Goal: Task Accomplishment & Management: Use online tool/utility

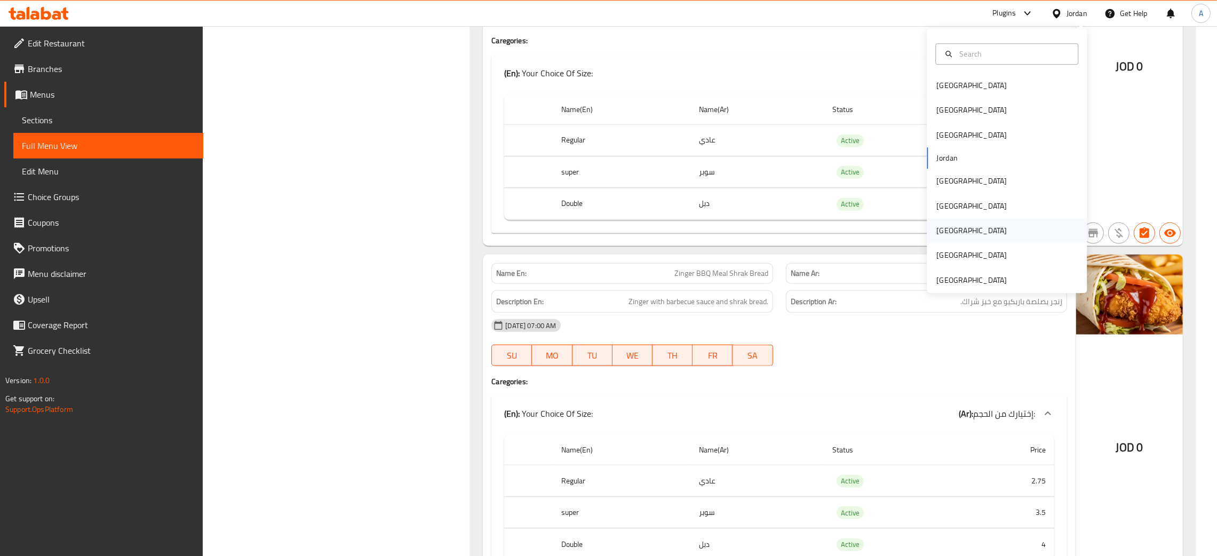
scroll to position [7804, 0]
click at [949, 227] on div "Qatar" at bounding box center [970, 231] width 87 height 25
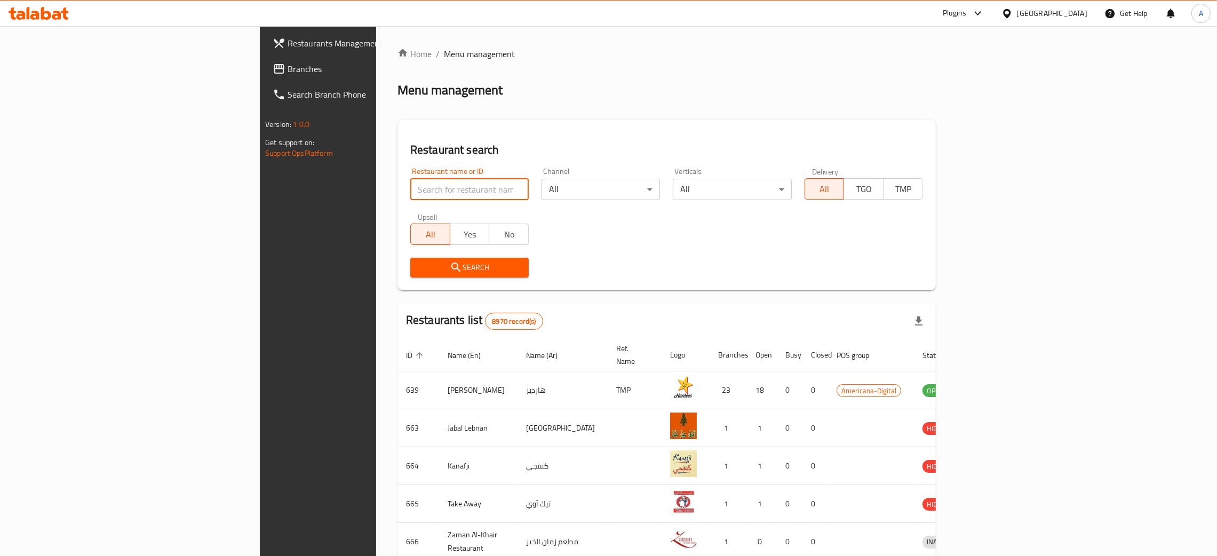
click at [410, 187] on input "search" at bounding box center [469, 189] width 118 height 21
paste input "Chaat Masti"
type input "Chaat Masti"
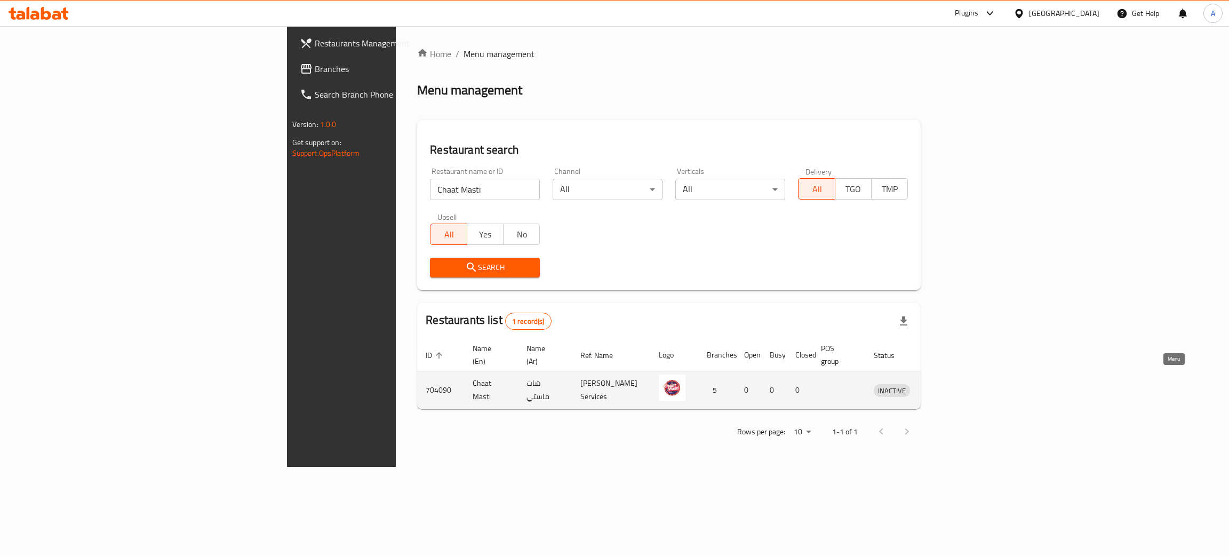
click at [944, 383] on icon "enhanced table" at bounding box center [937, 389] width 13 height 13
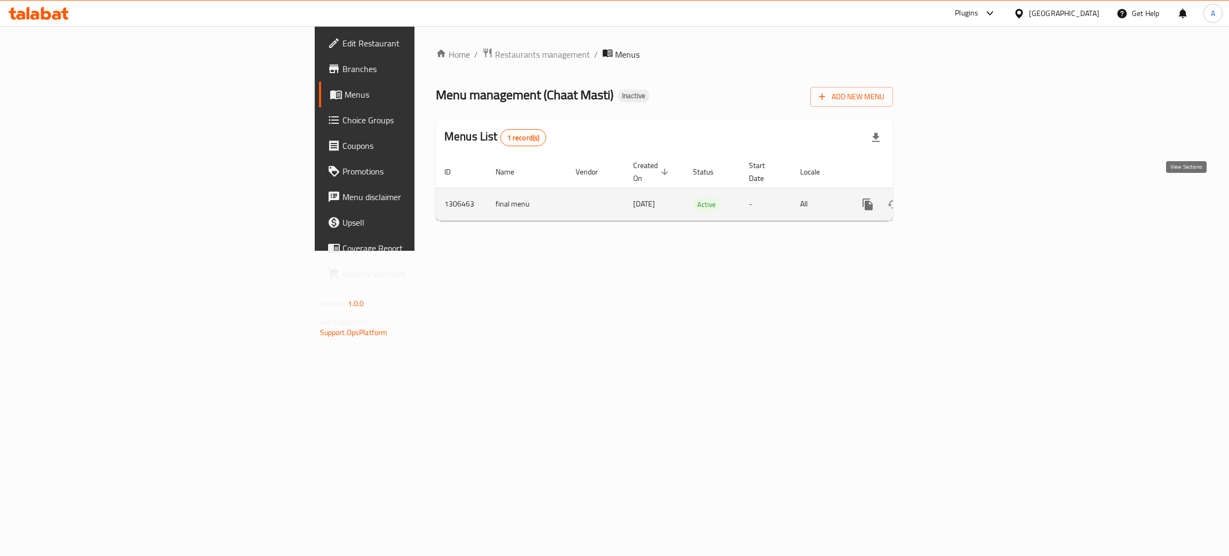
click at [951, 198] on icon "enhanced table" at bounding box center [944, 204] width 13 height 13
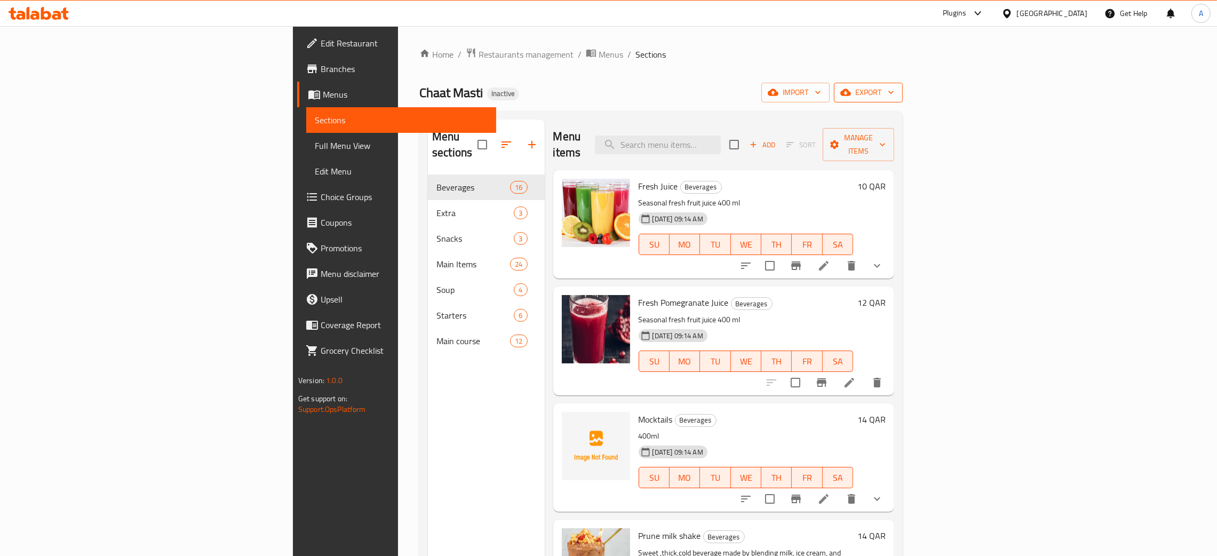
click at [896, 92] on icon "button" at bounding box center [890, 92] width 11 height 11
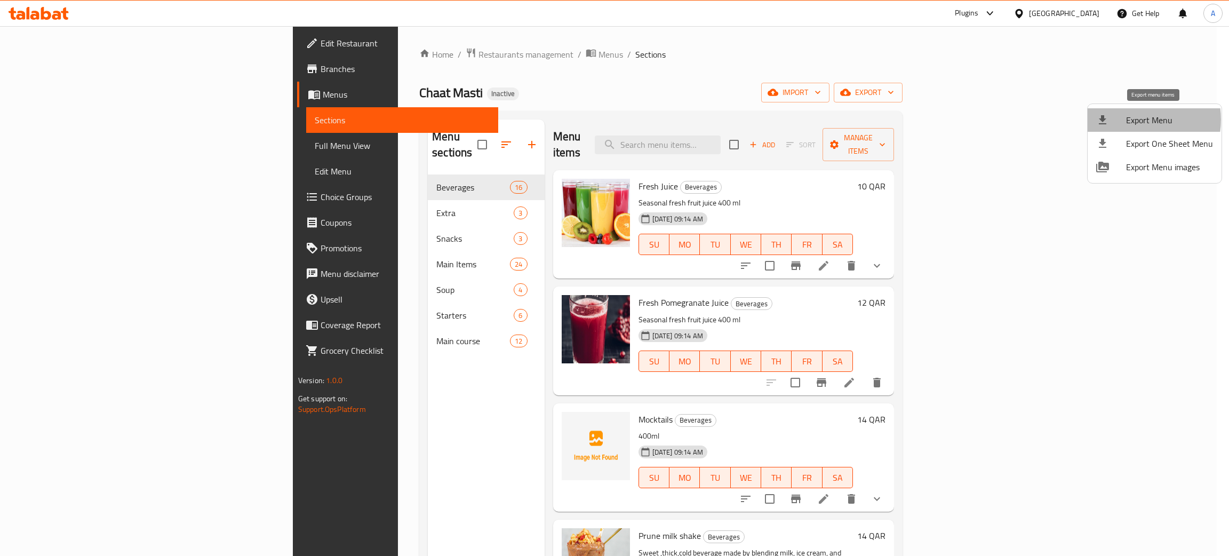
click at [1133, 119] on span "Export Menu" at bounding box center [1169, 120] width 87 height 13
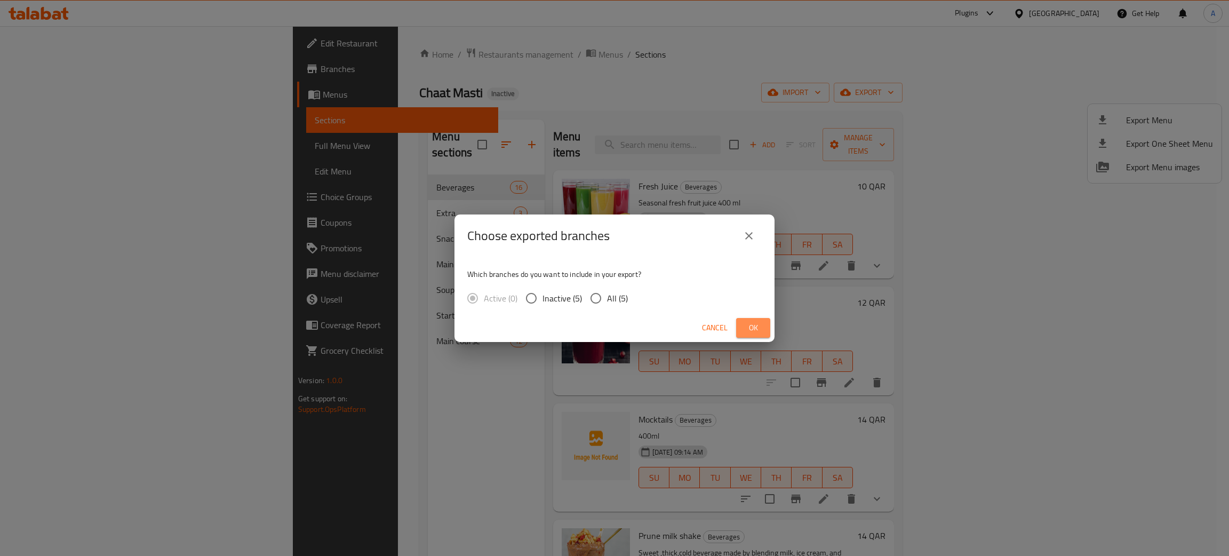
click at [748, 326] on span "Ok" at bounding box center [753, 327] width 17 height 13
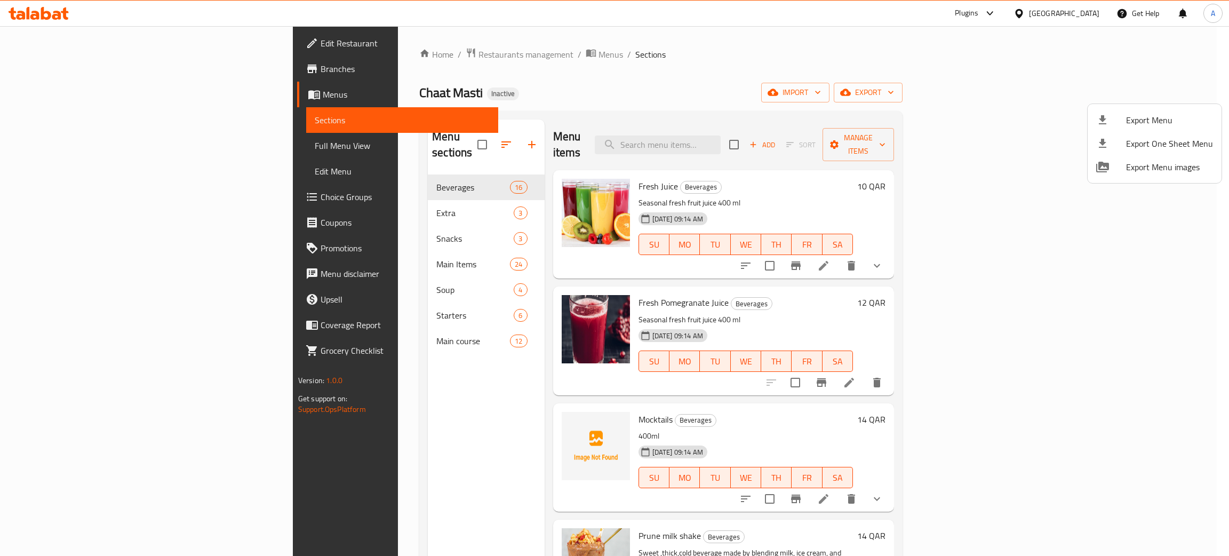
click at [1087, 6] on div at bounding box center [614, 278] width 1229 height 556
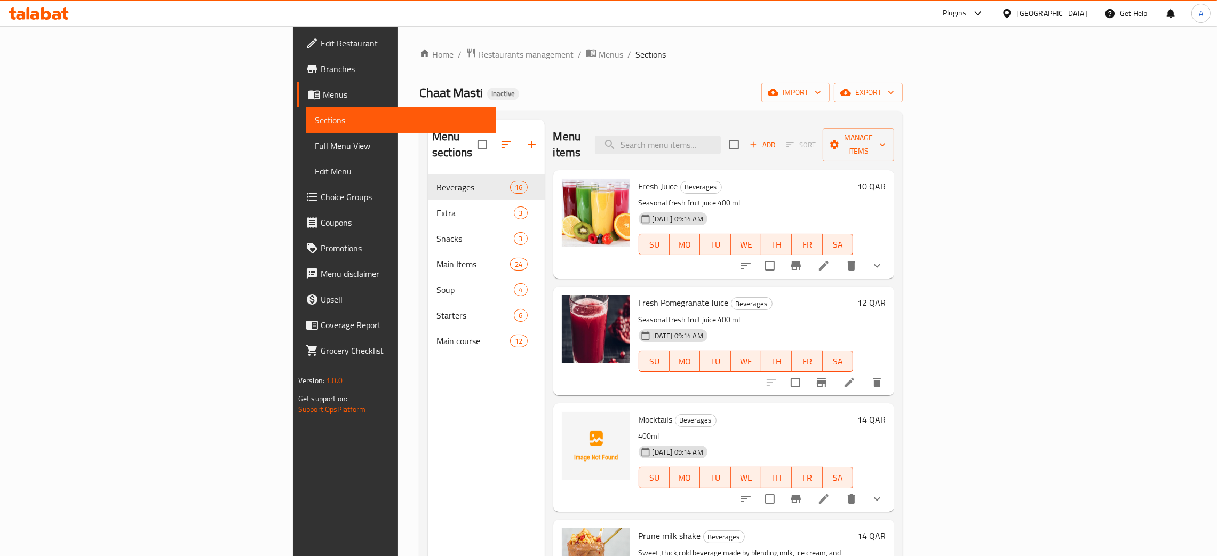
click at [1087, 12] on div "Qatar" at bounding box center [1044, 14] width 103 height 26
click at [1079, 12] on div "Qatar" at bounding box center [1052, 13] width 70 height 12
click at [936, 111] on div "Egypt" at bounding box center [971, 110] width 70 height 12
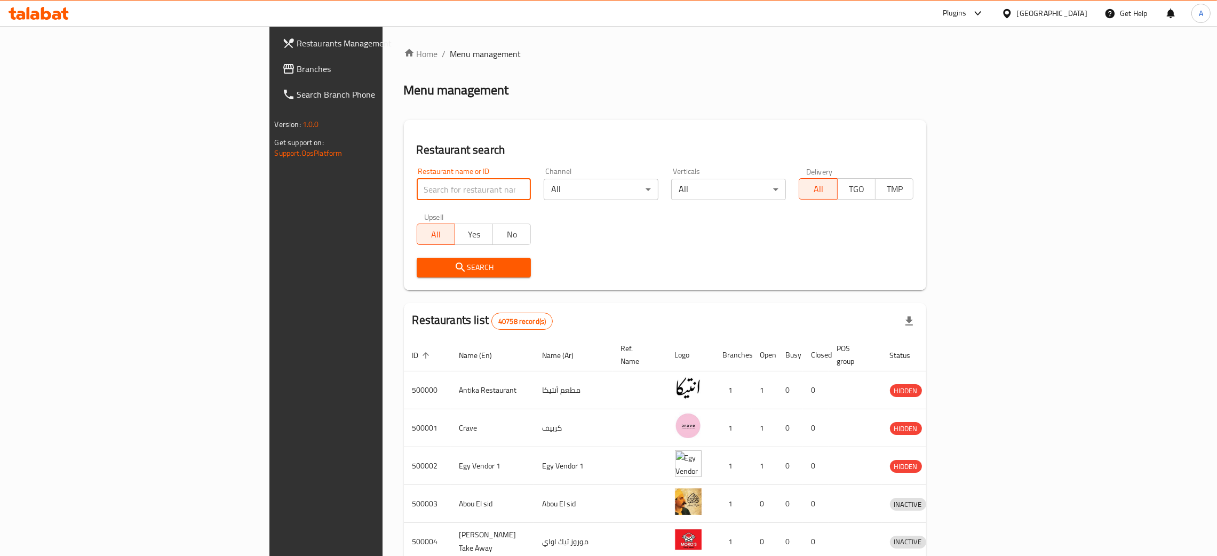
click at [417, 188] on input "search" at bounding box center [474, 189] width 115 height 21
paste input "ORIENTAL"
type input "ORIENTAL"
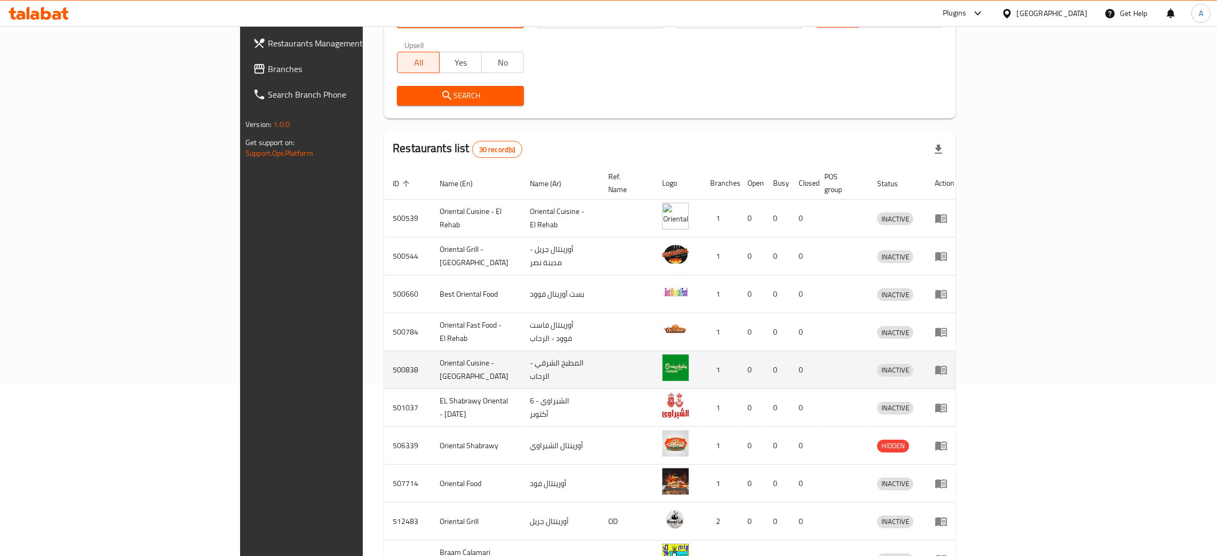
scroll to position [242, 0]
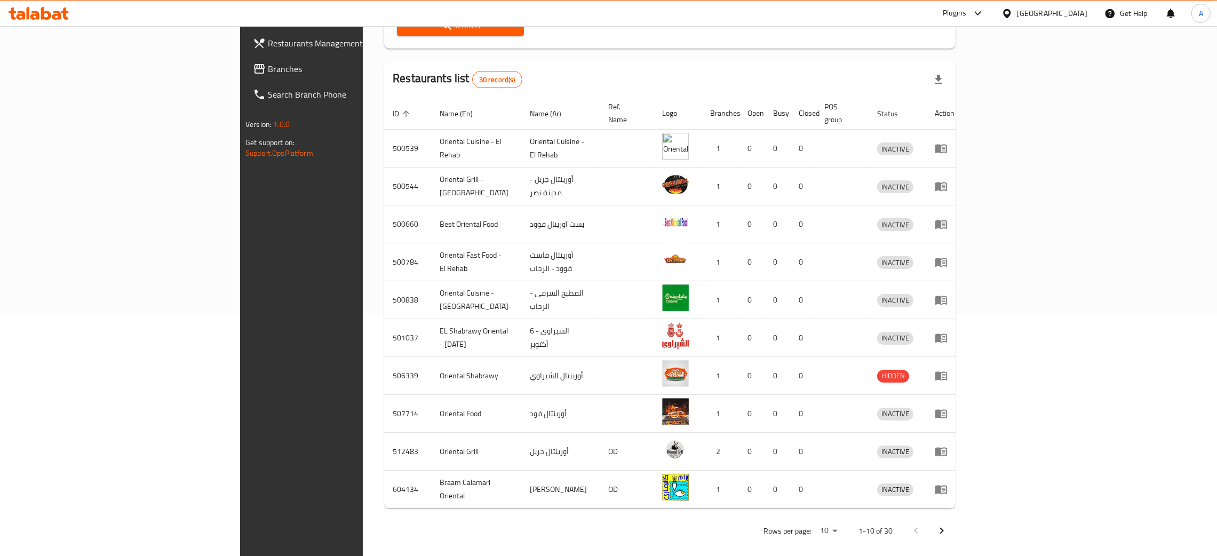
click at [948, 524] on icon "Next page" at bounding box center [941, 530] width 13 height 13
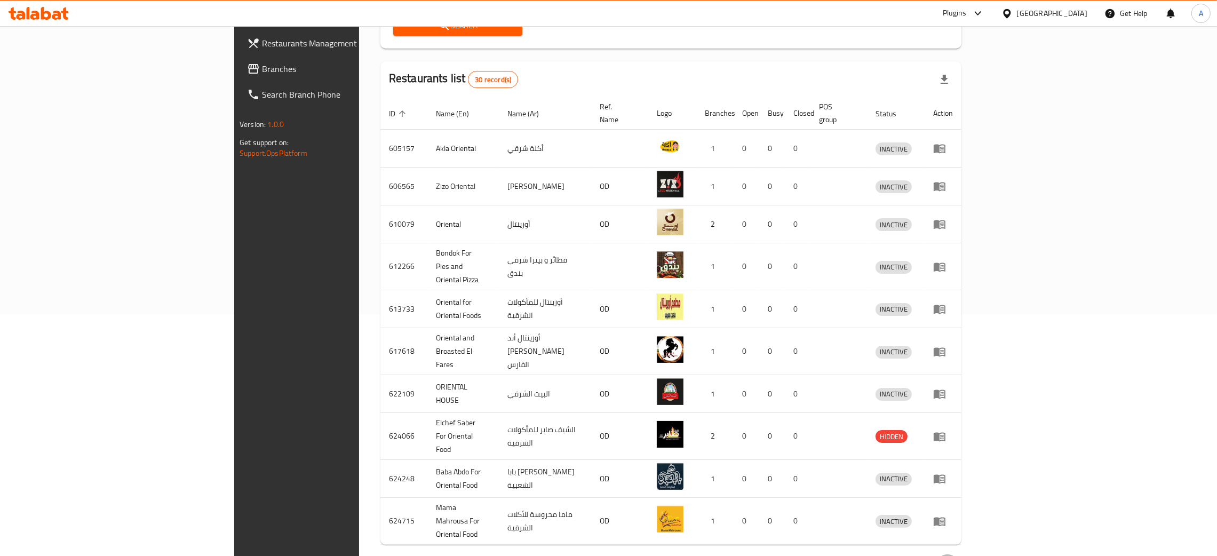
click at [954, 555] on icon "Next page" at bounding box center [947, 567] width 13 height 13
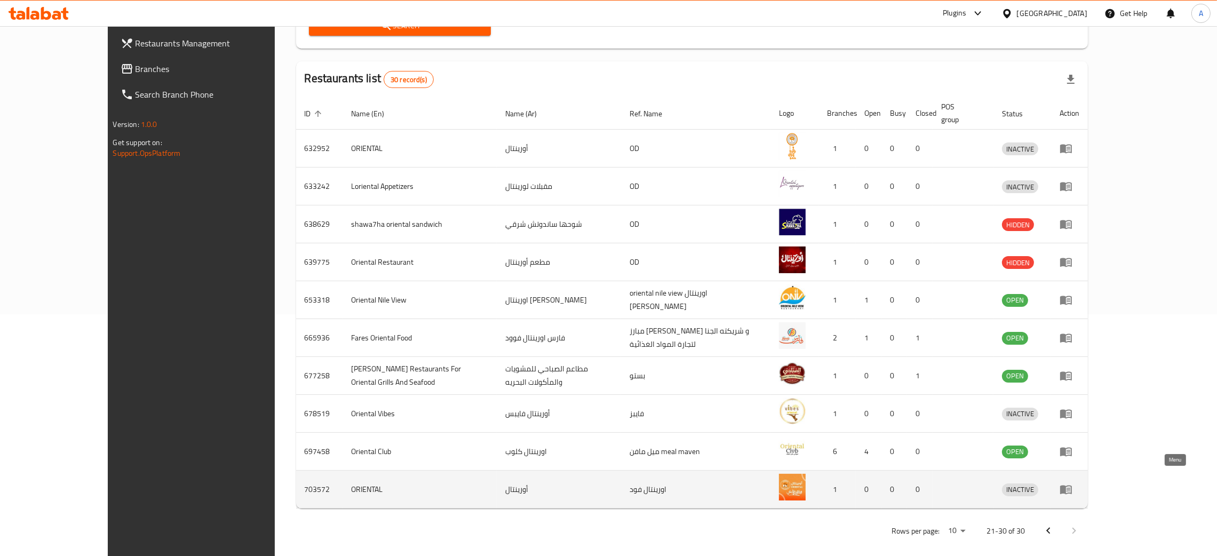
click at [1071, 485] on icon "enhanced table" at bounding box center [1066, 489] width 12 height 9
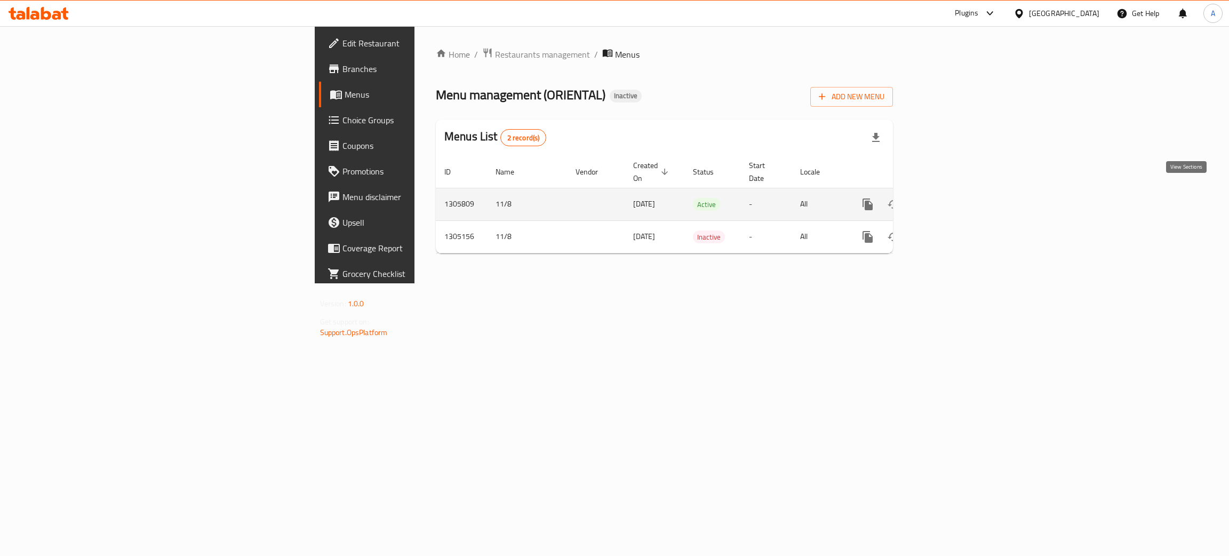
click at [957, 191] on link "enhanced table" at bounding box center [945, 204] width 26 height 26
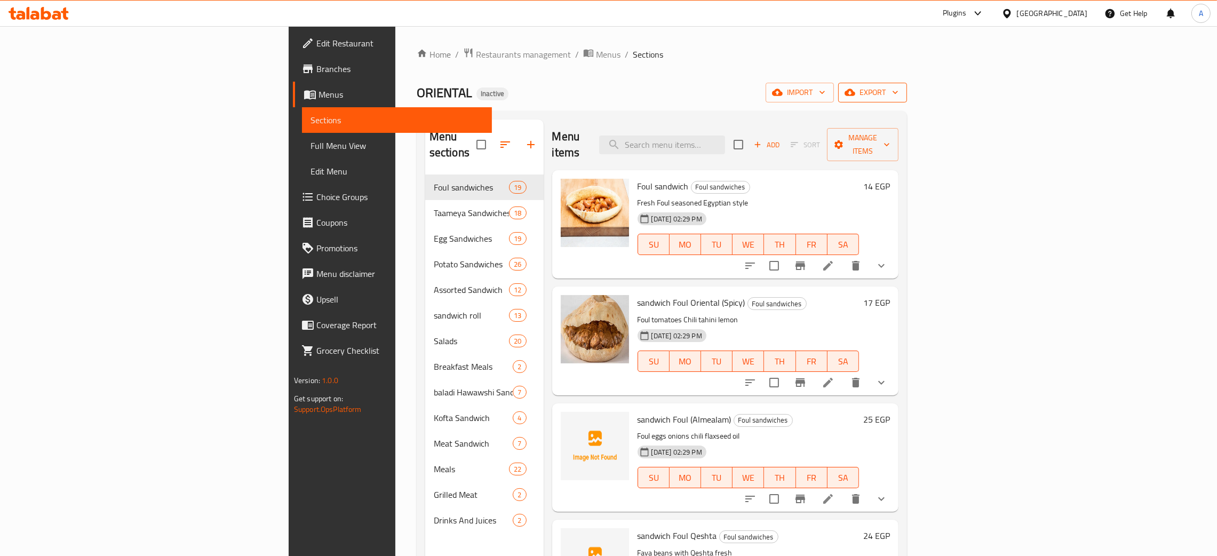
click at [900, 90] on icon "button" at bounding box center [895, 92] width 11 height 11
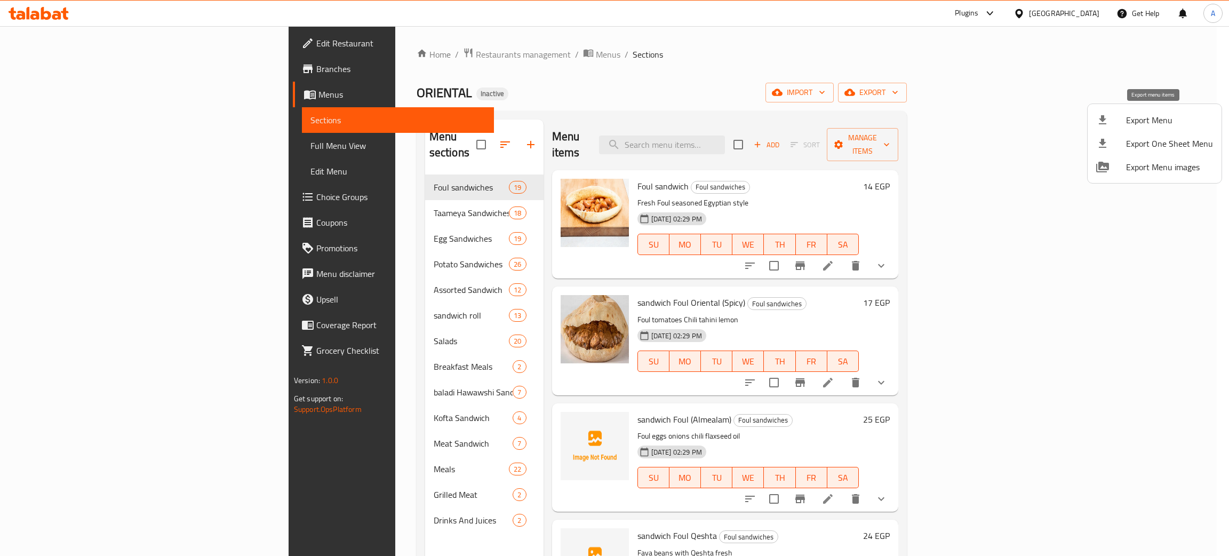
click at [1125, 124] on li "Export Menu" at bounding box center [1154, 119] width 134 height 23
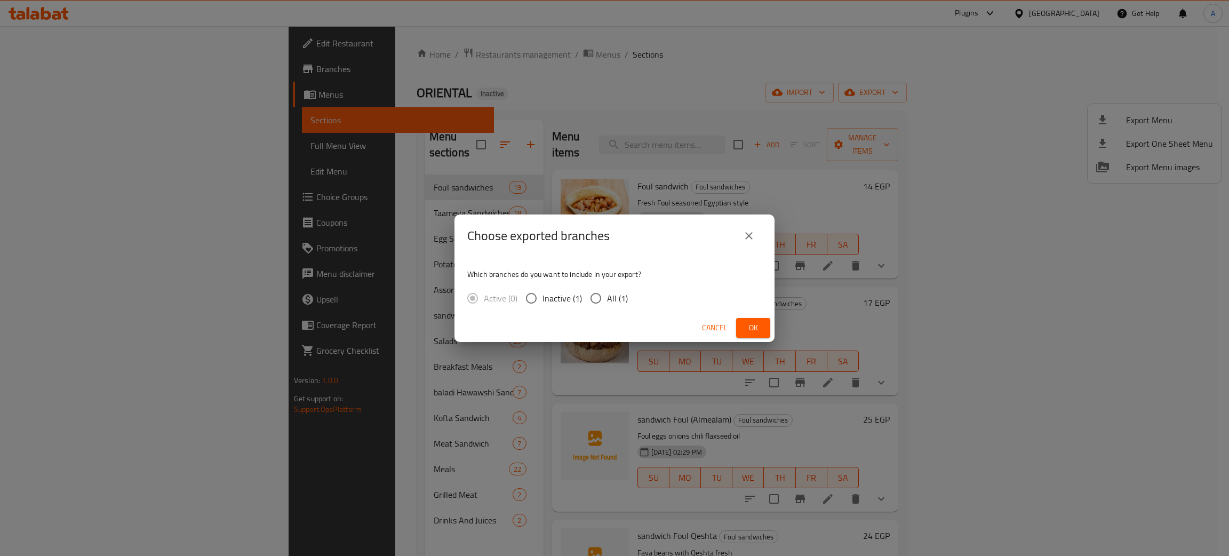
click at [598, 293] on input "All (1)" at bounding box center [596, 298] width 22 height 22
radio input "true"
click at [754, 325] on span "Ok" at bounding box center [753, 327] width 17 height 13
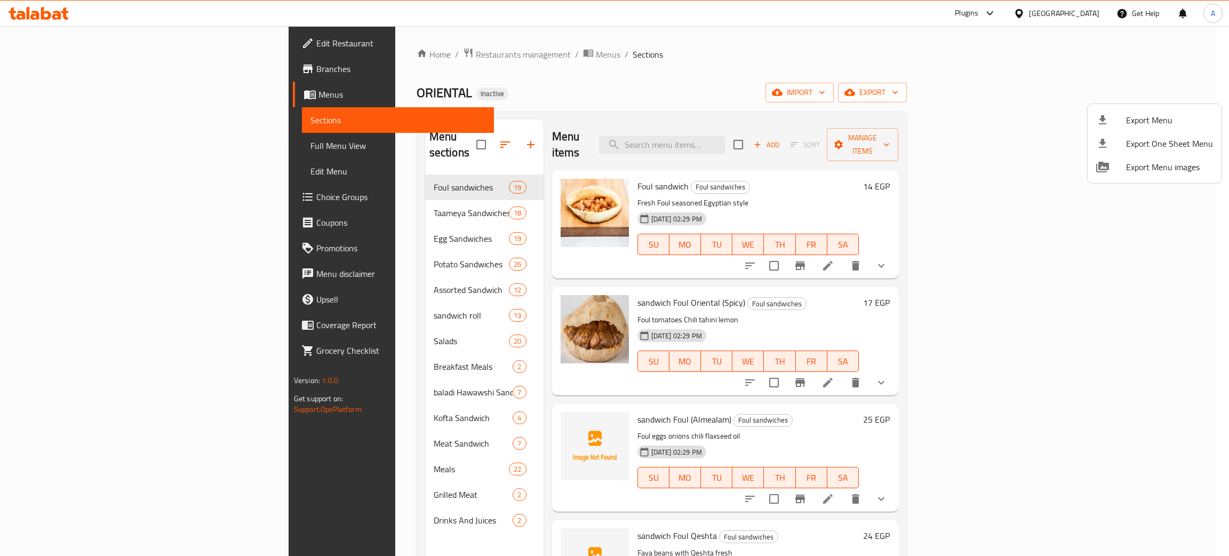
click at [47, 13] on div at bounding box center [614, 278] width 1229 height 556
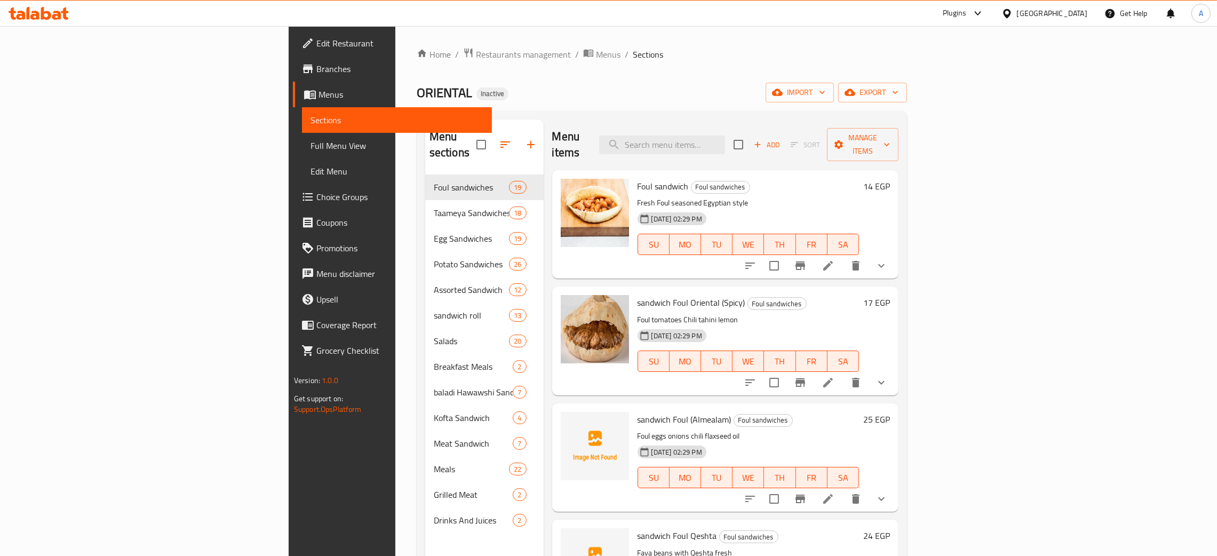
click at [47, 14] on icon at bounding box center [39, 13] width 60 height 13
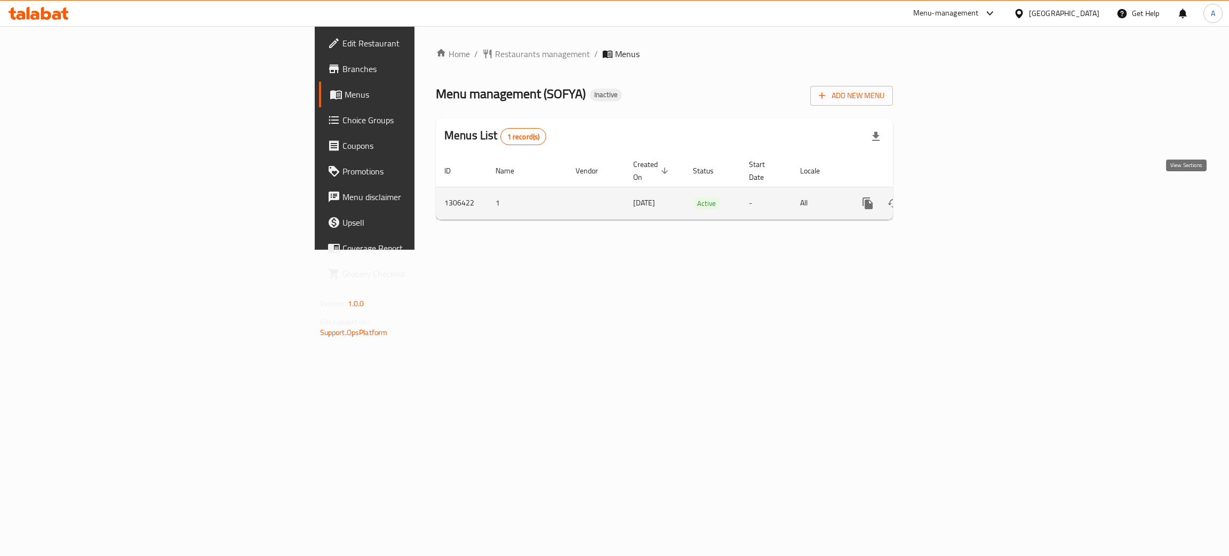
click at [951, 197] on icon "enhanced table" at bounding box center [944, 203] width 13 height 13
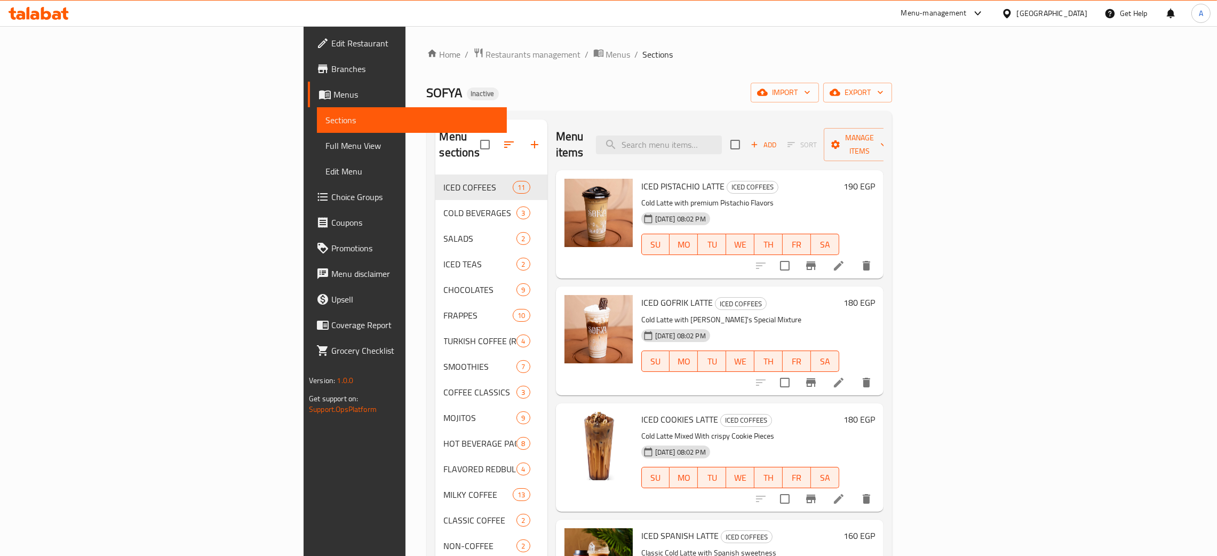
drag, startPoint x: 58, startPoint y: 67, endPoint x: 100, endPoint y: 65, distance: 41.7
click at [331, 67] on span "Branches" at bounding box center [414, 68] width 167 height 13
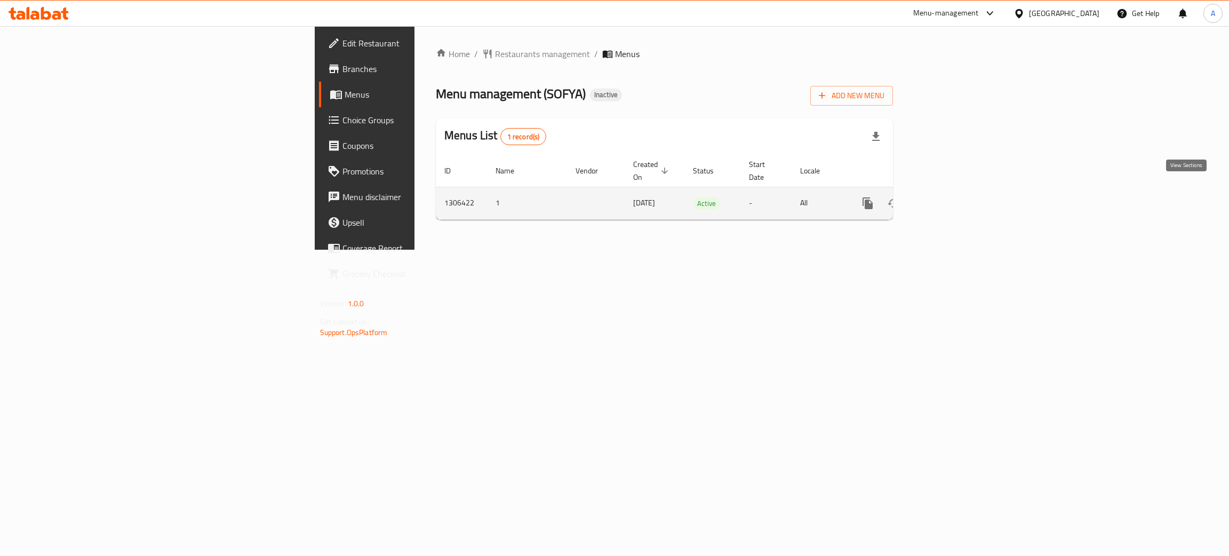
click at [951, 197] on icon "enhanced table" at bounding box center [944, 203] width 13 height 13
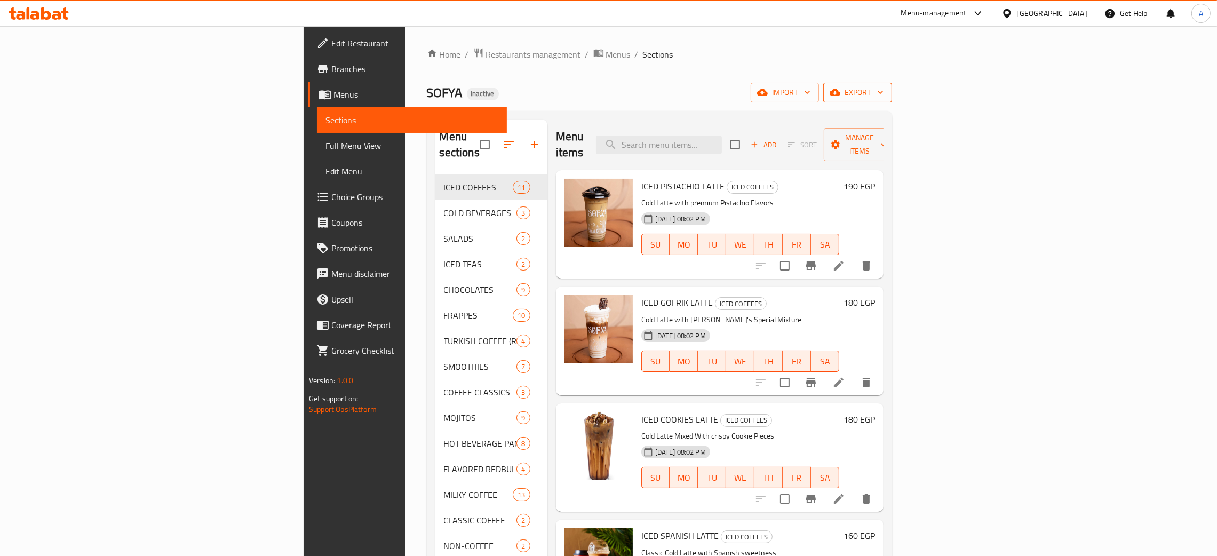
click at [885, 87] on icon "button" at bounding box center [880, 92] width 11 height 11
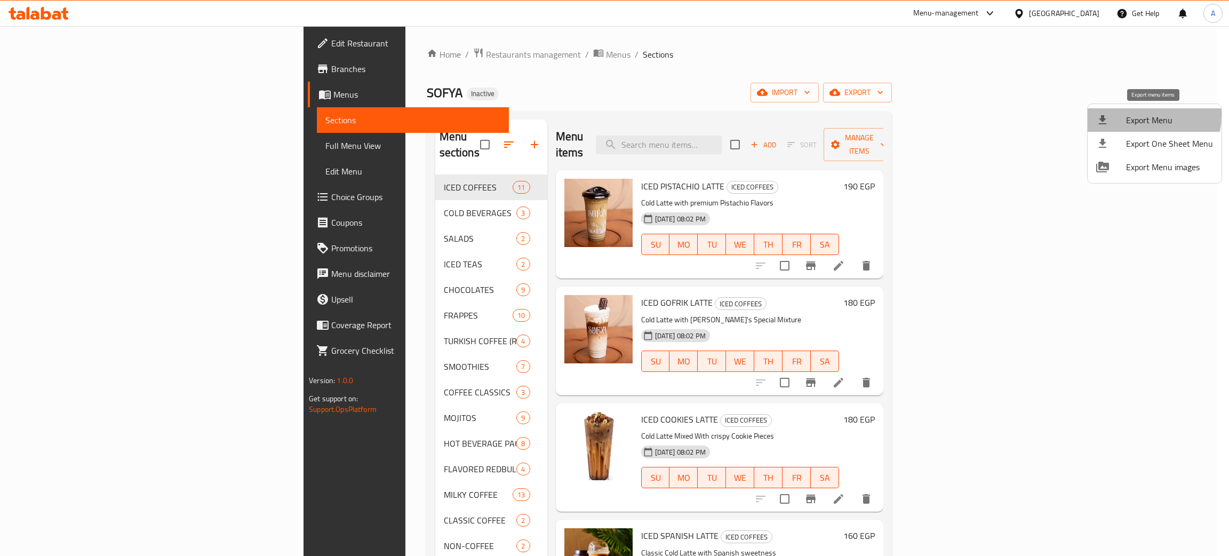
click at [1135, 115] on span "Export Menu" at bounding box center [1169, 120] width 87 height 13
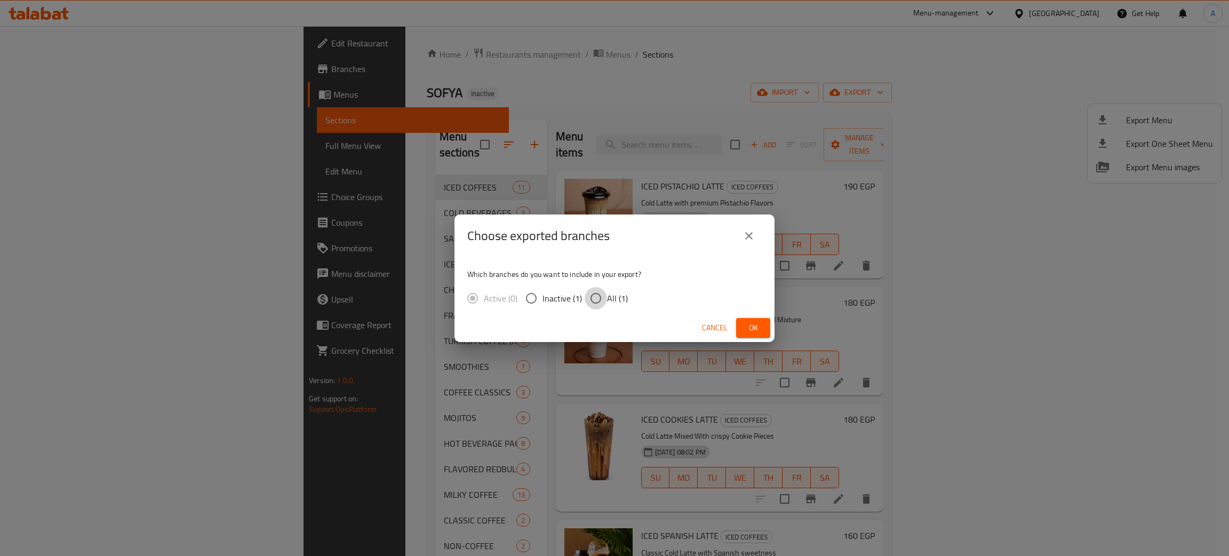
click at [591, 295] on input "All (1)" at bounding box center [596, 298] width 22 height 22
radio input "true"
click at [743, 329] on button "Ok" at bounding box center [753, 328] width 34 height 20
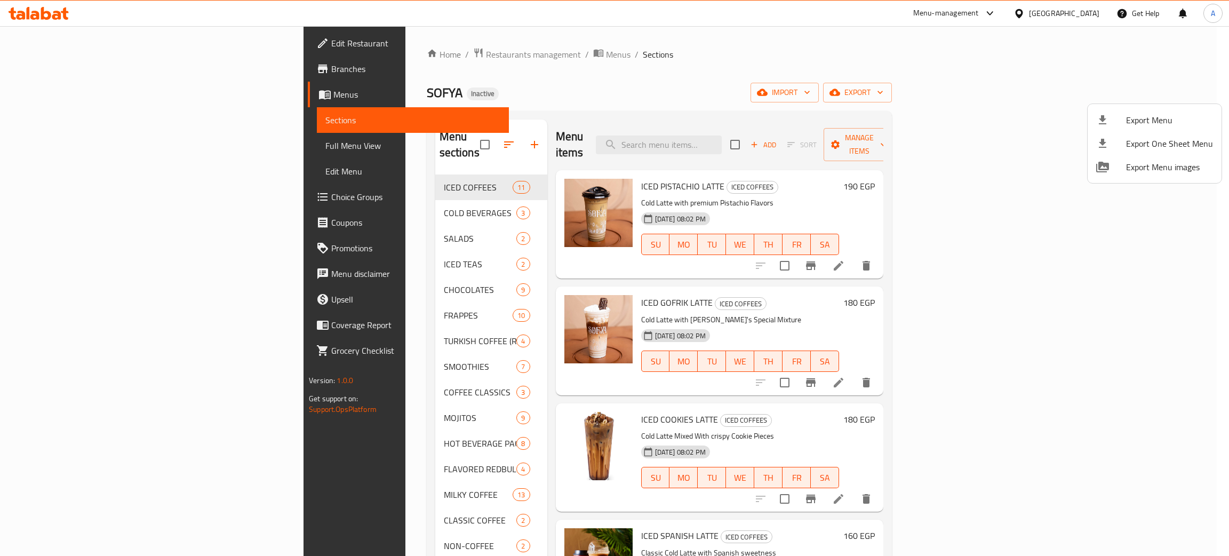
click at [55, 34] on div at bounding box center [614, 278] width 1229 height 556
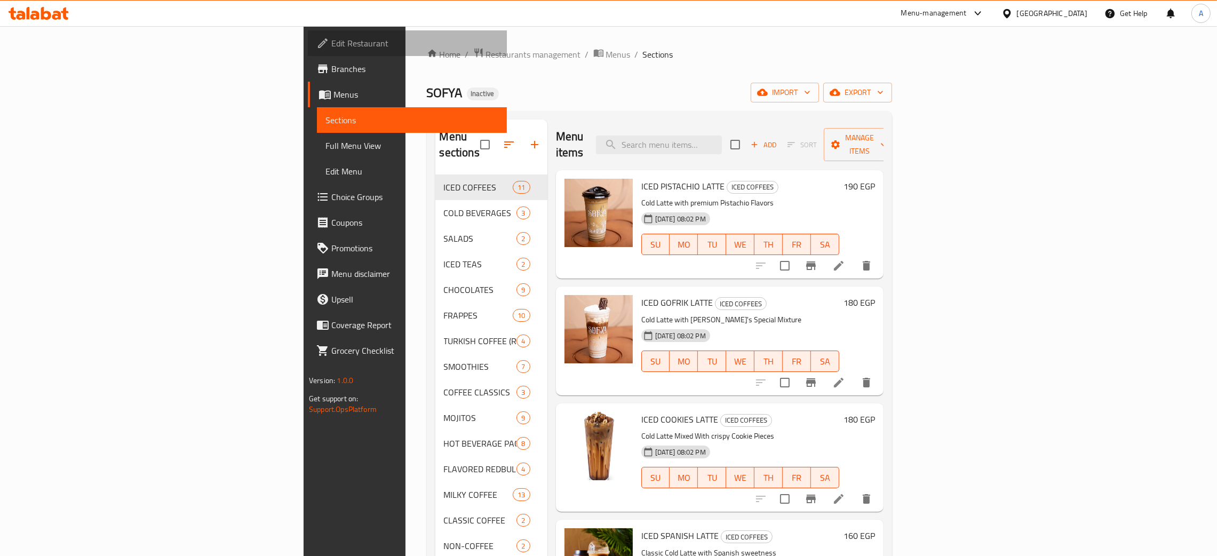
click at [331, 38] on span "Edit Restaurant" at bounding box center [414, 43] width 167 height 13
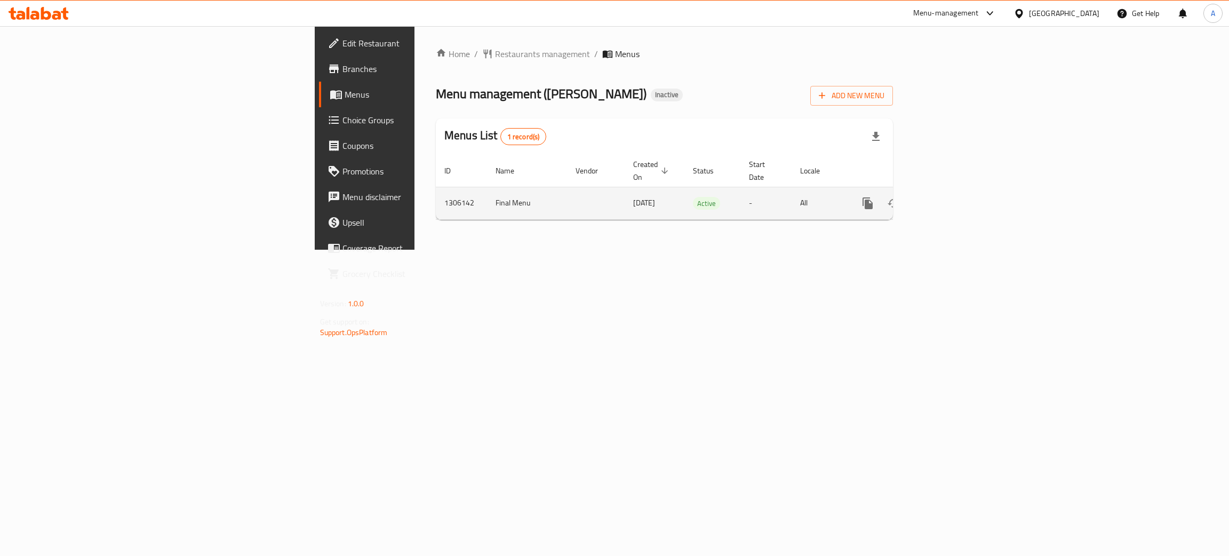
click at [951, 197] on icon "enhanced table" at bounding box center [944, 203] width 13 height 13
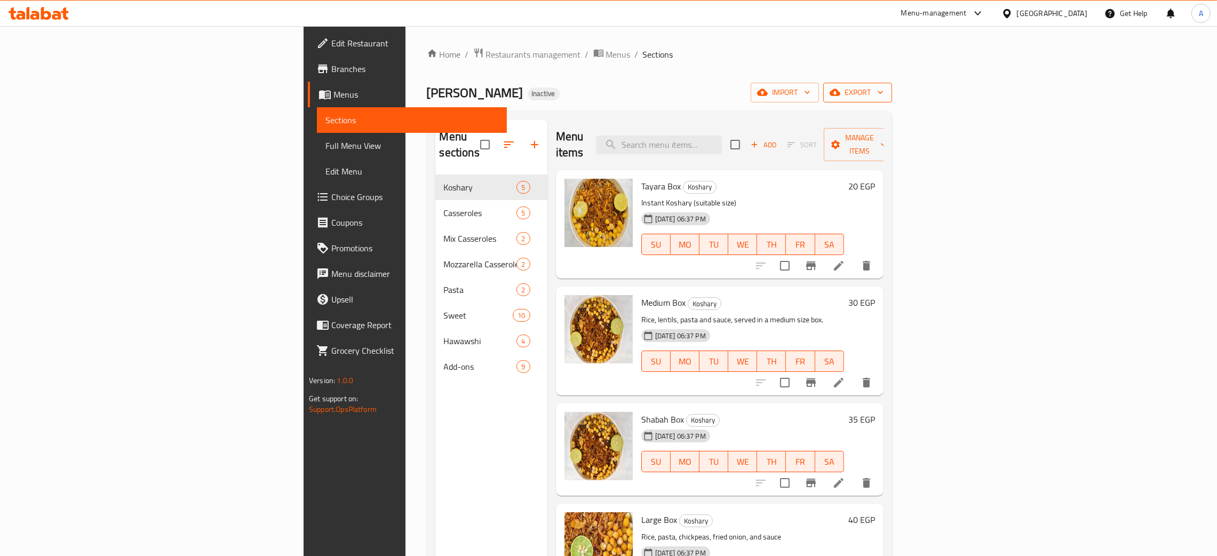
click at [885, 95] on icon "button" at bounding box center [880, 92] width 11 height 11
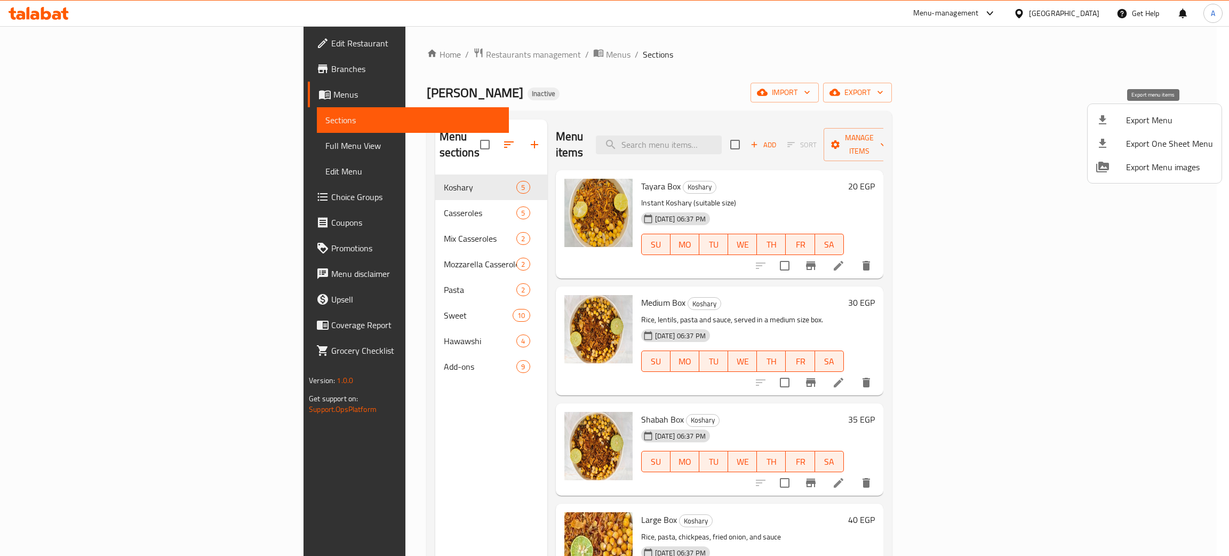
click at [1159, 116] on span "Export Menu" at bounding box center [1169, 120] width 87 height 13
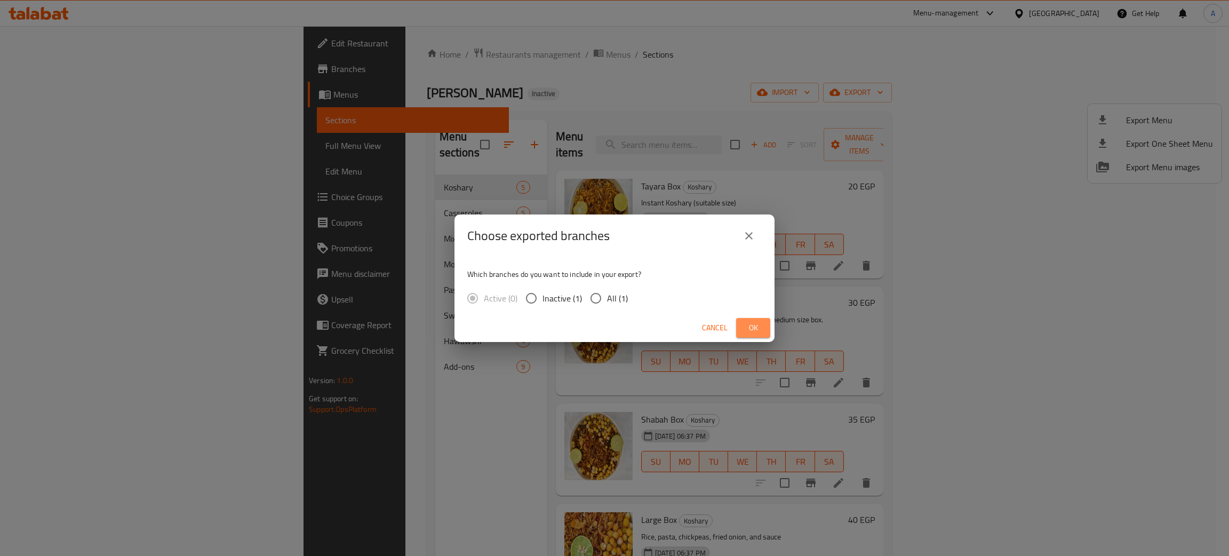
click at [748, 327] on span "Ok" at bounding box center [753, 327] width 17 height 13
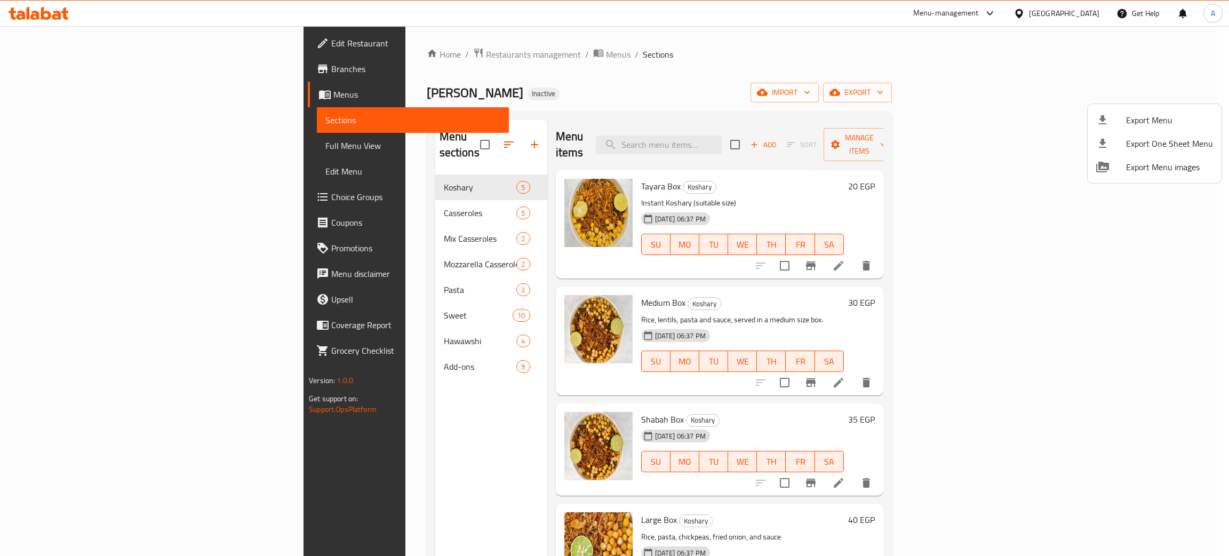
click at [1089, 10] on div at bounding box center [614, 278] width 1229 height 556
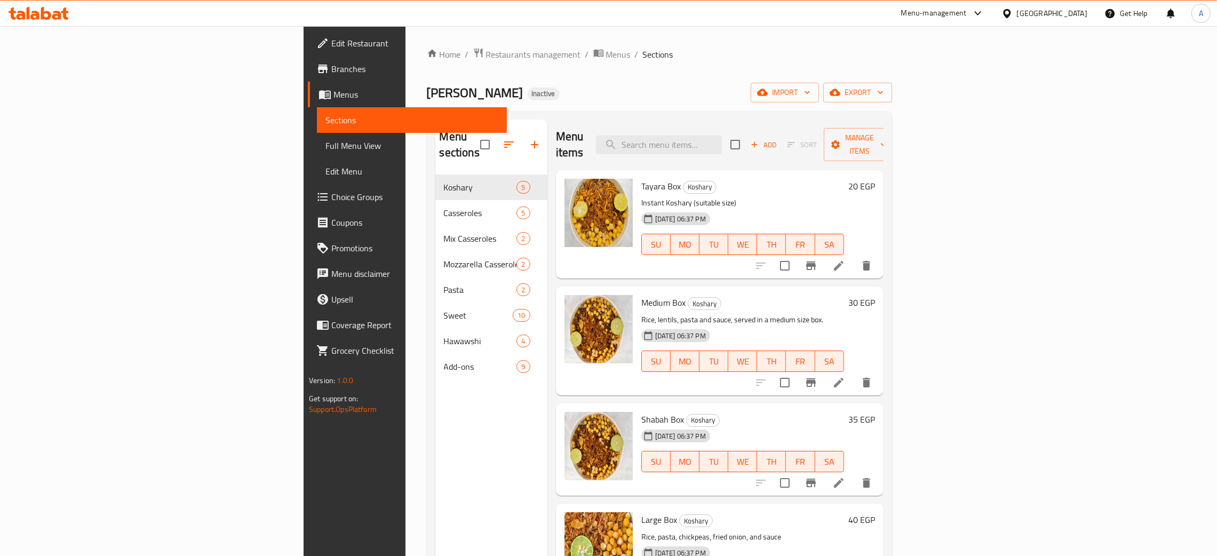
click at [1081, 10] on div "Egypt" at bounding box center [1052, 13] width 70 height 12
click at [993, 277] on div "[GEOGRAPHIC_DATA]" at bounding box center [970, 280] width 87 height 25
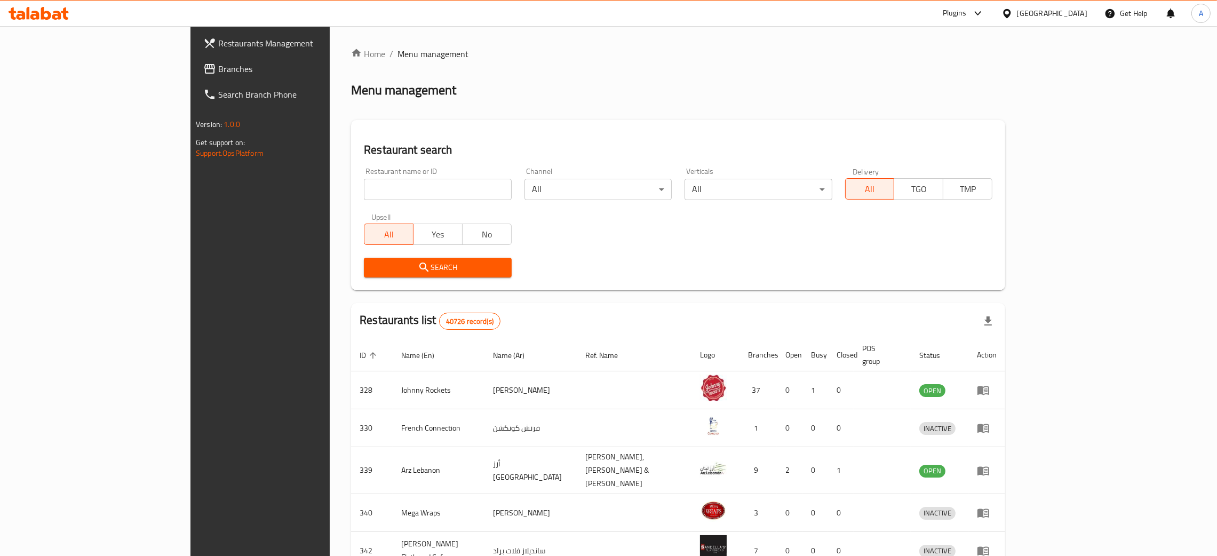
click at [364, 191] on input "search" at bounding box center [437, 189] width 147 height 21
paste input "KUTZ"
type input "KUTZ"
click button "Search" at bounding box center [437, 268] width 147 height 20
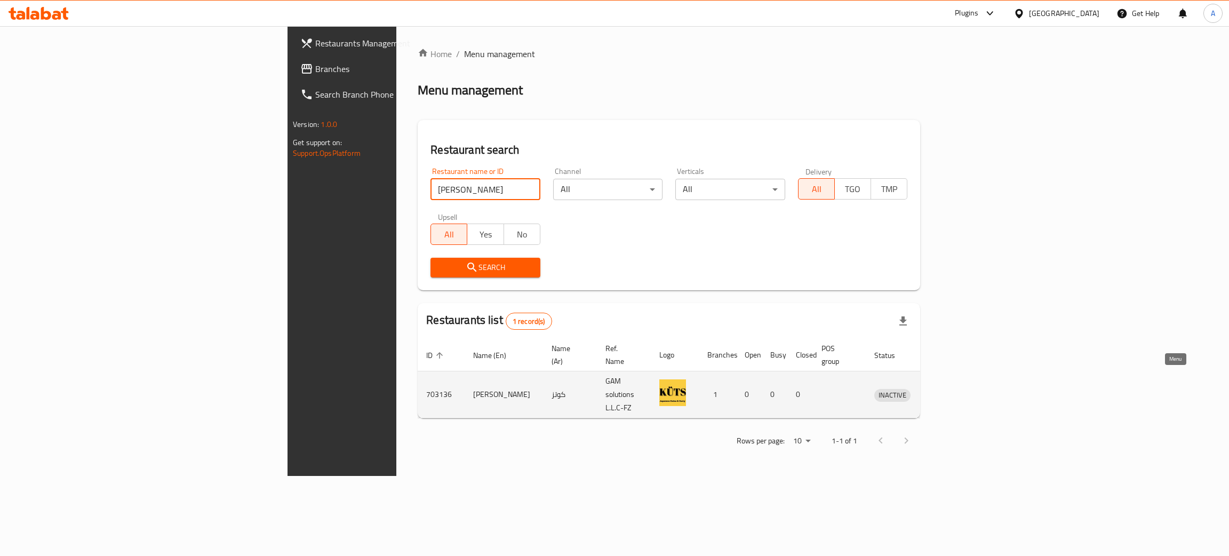
click at [945, 388] on icon "enhanced table" at bounding box center [938, 394] width 13 height 13
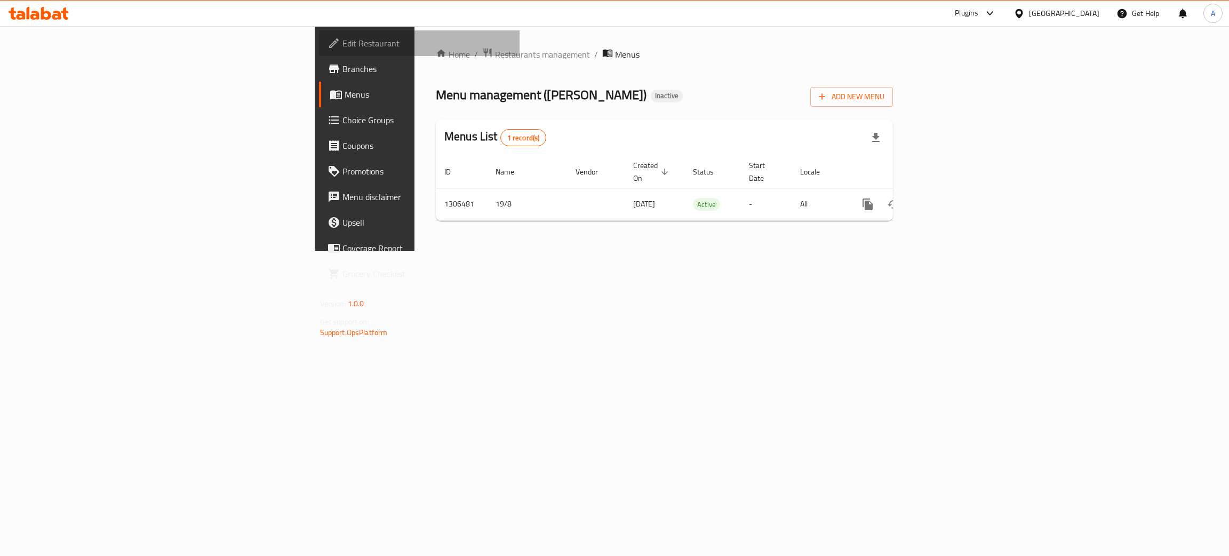
click at [342, 41] on span "Edit Restaurant" at bounding box center [426, 43] width 169 height 13
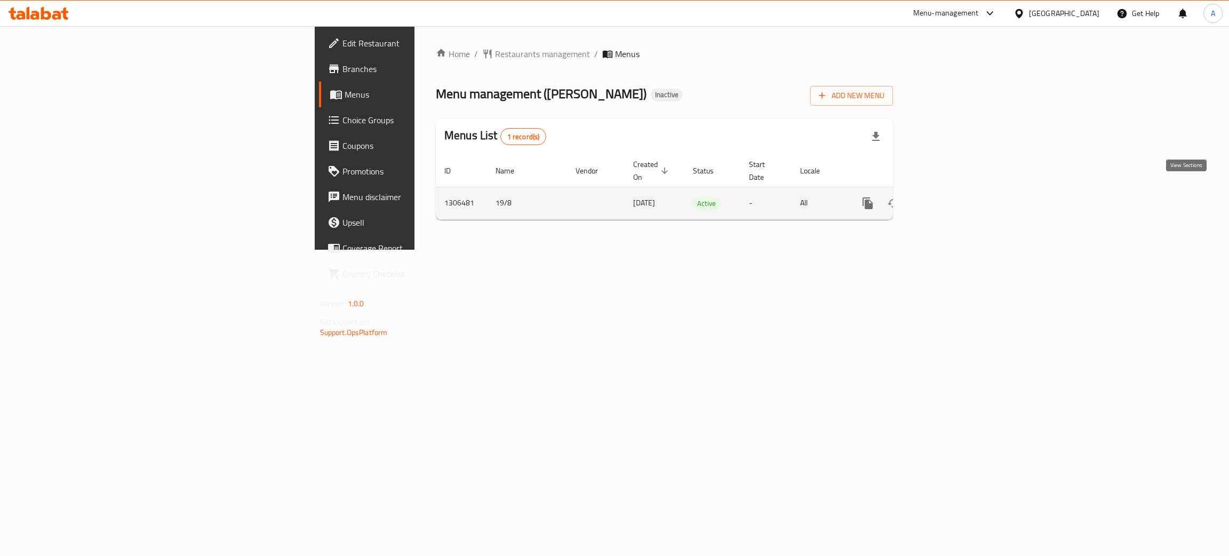
click at [949, 198] on icon "enhanced table" at bounding box center [945, 203] width 10 height 10
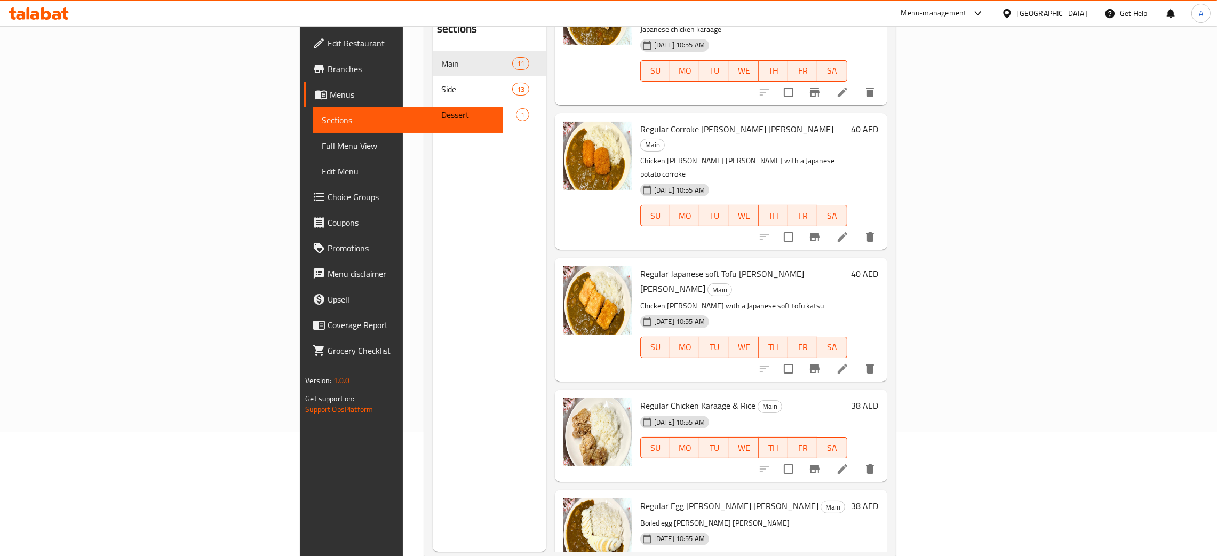
scroll to position [150, 0]
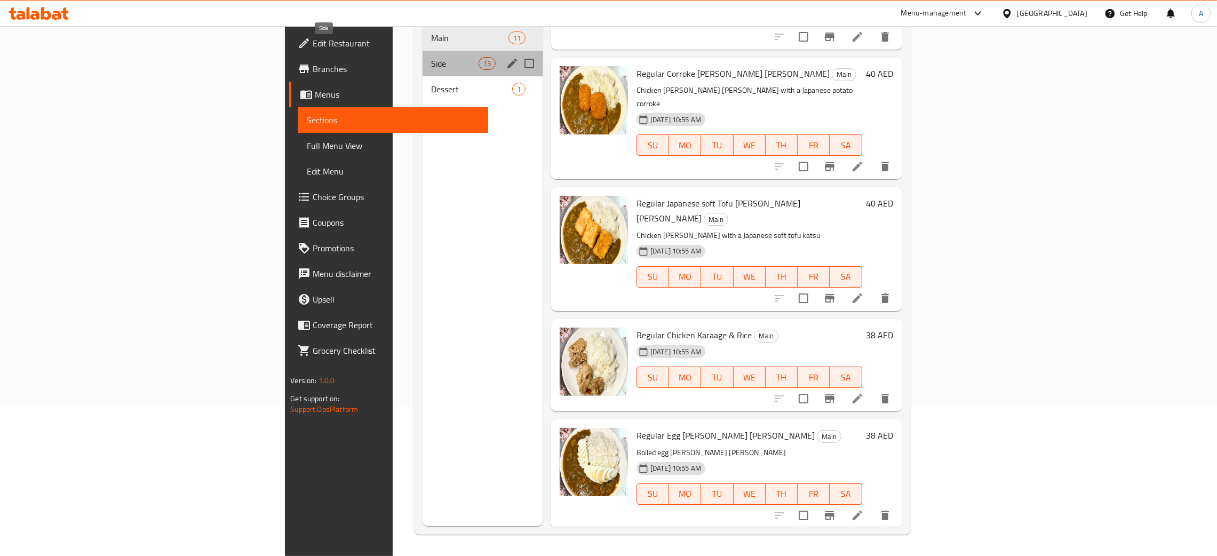
click at [431, 57] on span "Side" at bounding box center [454, 63] width 47 height 13
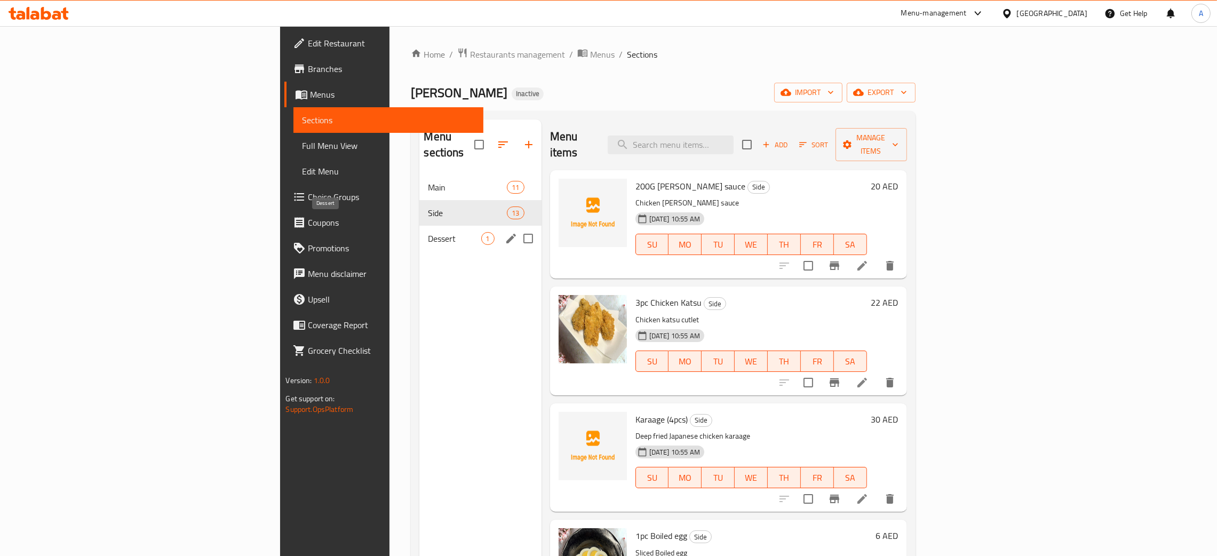
click at [428, 232] on span "Dessert" at bounding box center [454, 238] width 53 height 13
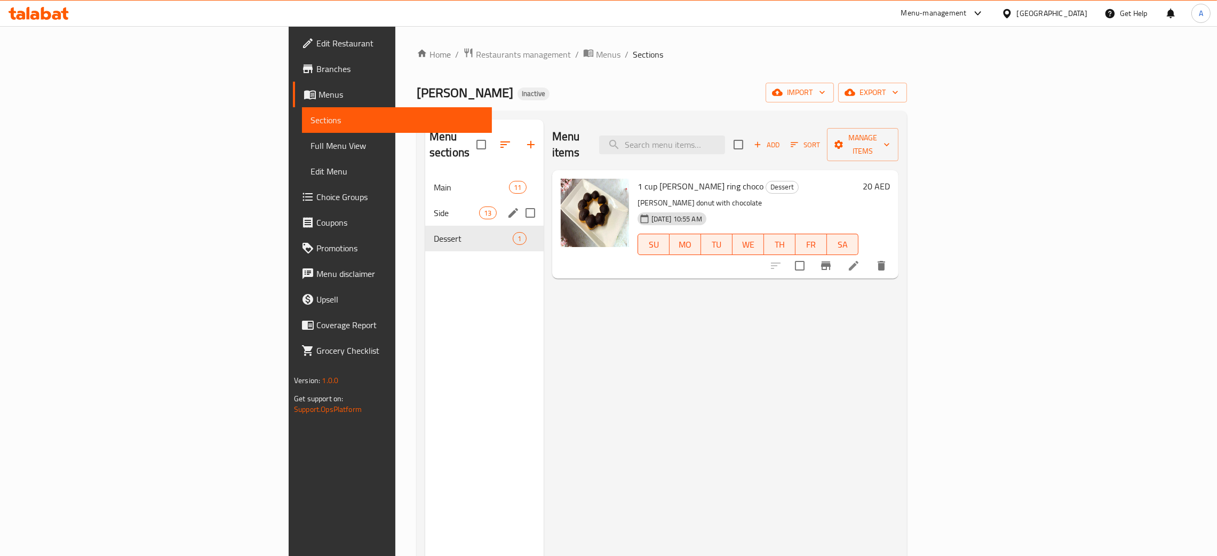
click at [425, 183] on div "Main 11" at bounding box center [484, 187] width 118 height 26
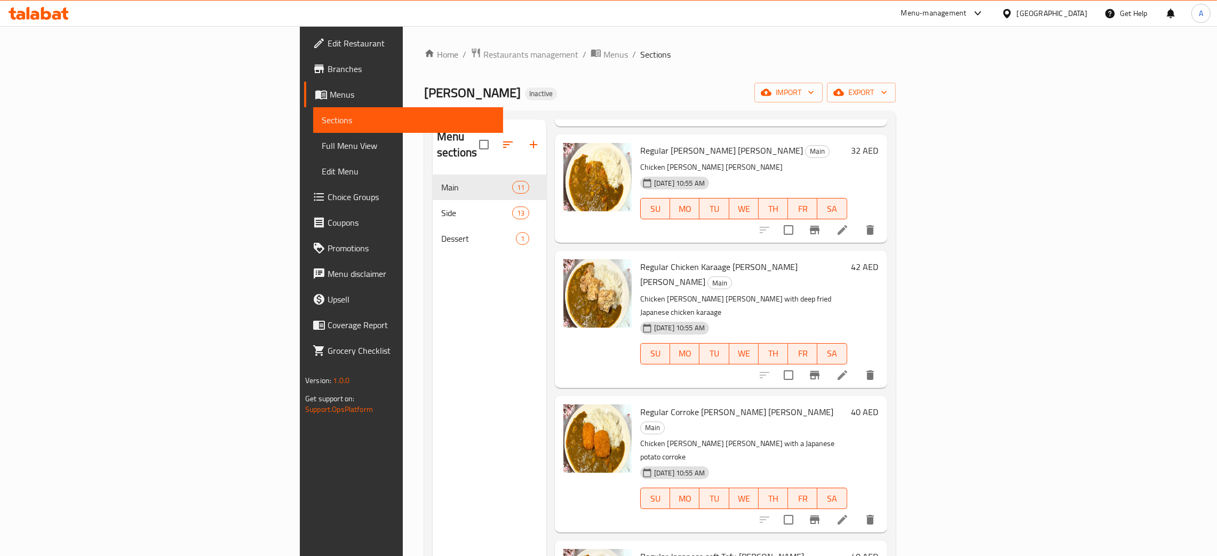
scroll to position [719, 0]
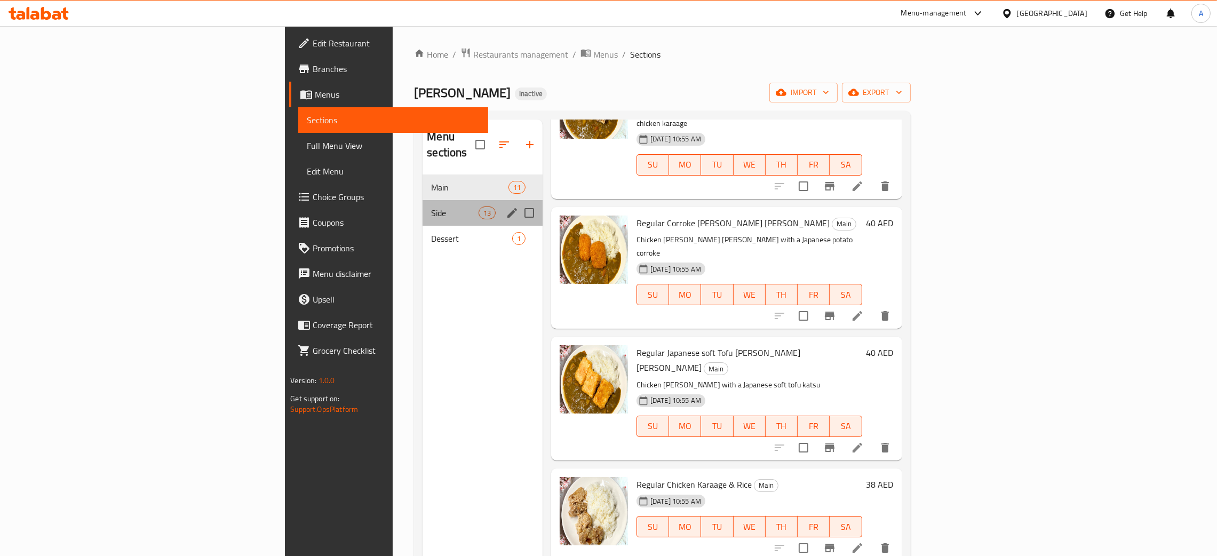
click at [422, 200] on div "Side 13" at bounding box center [482, 213] width 120 height 26
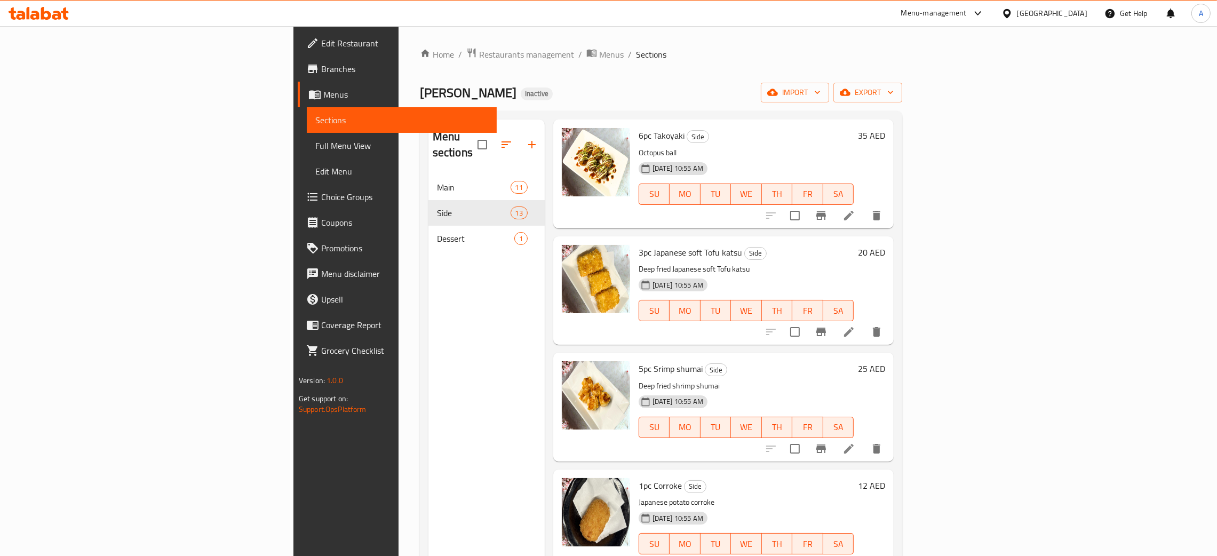
scroll to position [968, 0]
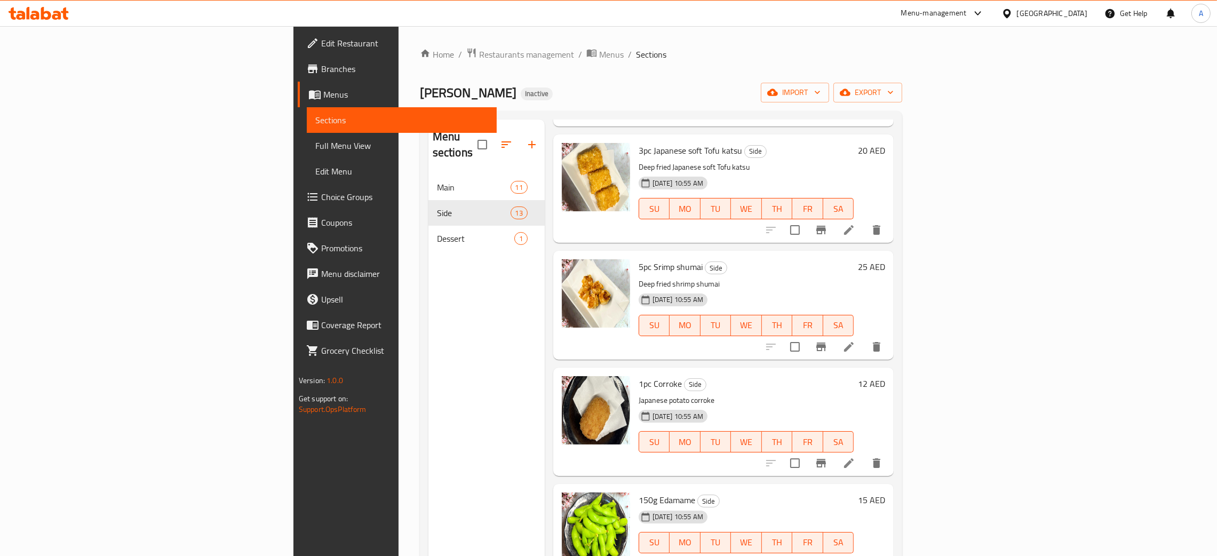
click at [30, 17] on icon at bounding box center [34, 15] width 9 height 9
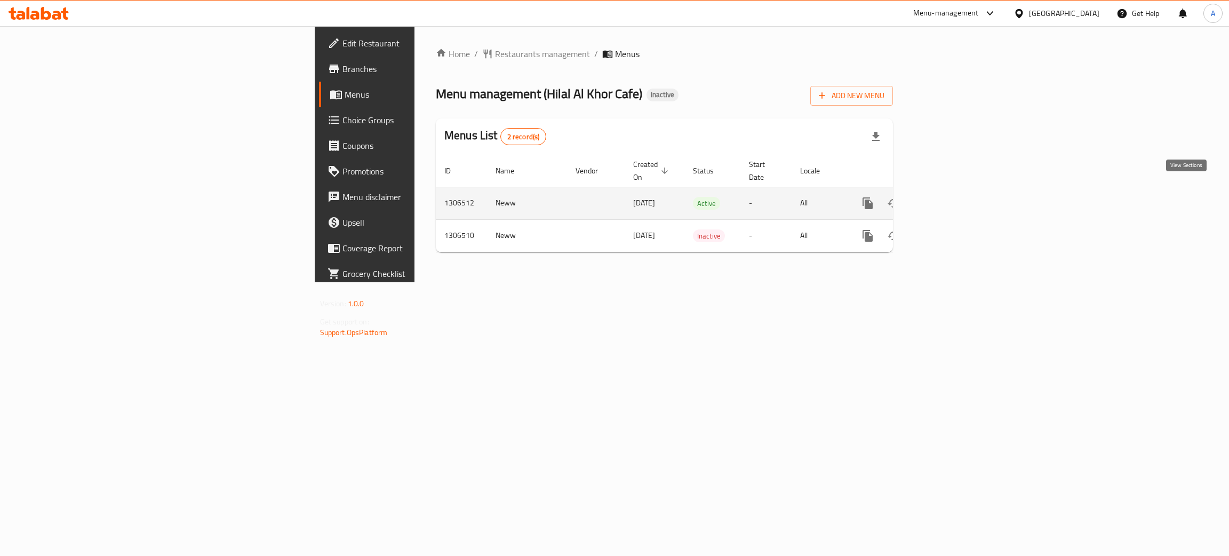
click at [957, 190] on link "enhanced table" at bounding box center [945, 203] width 26 height 26
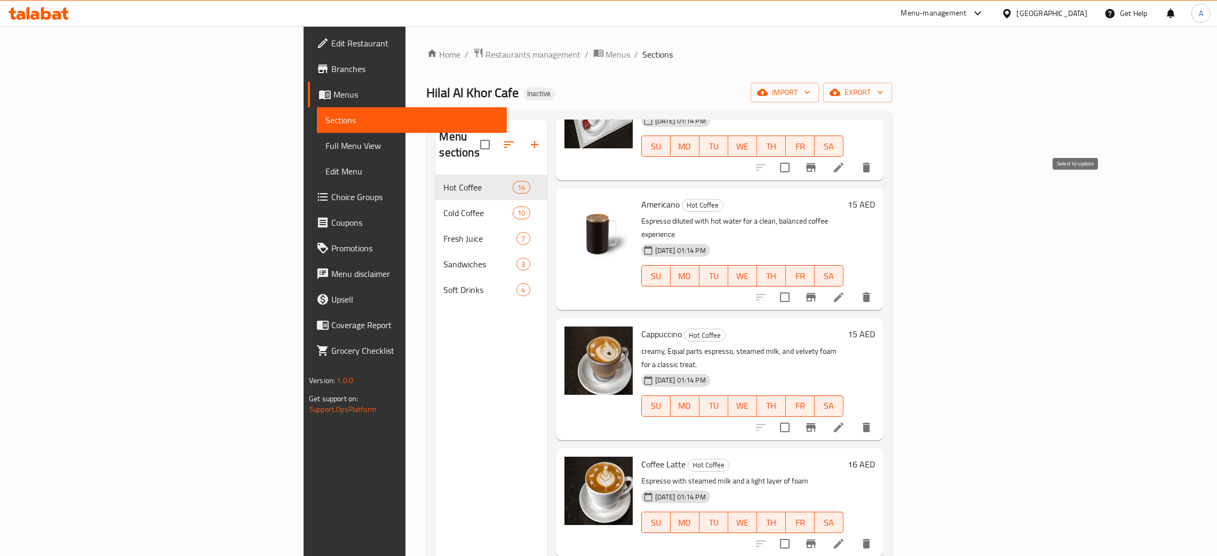
scroll to position [60, 0]
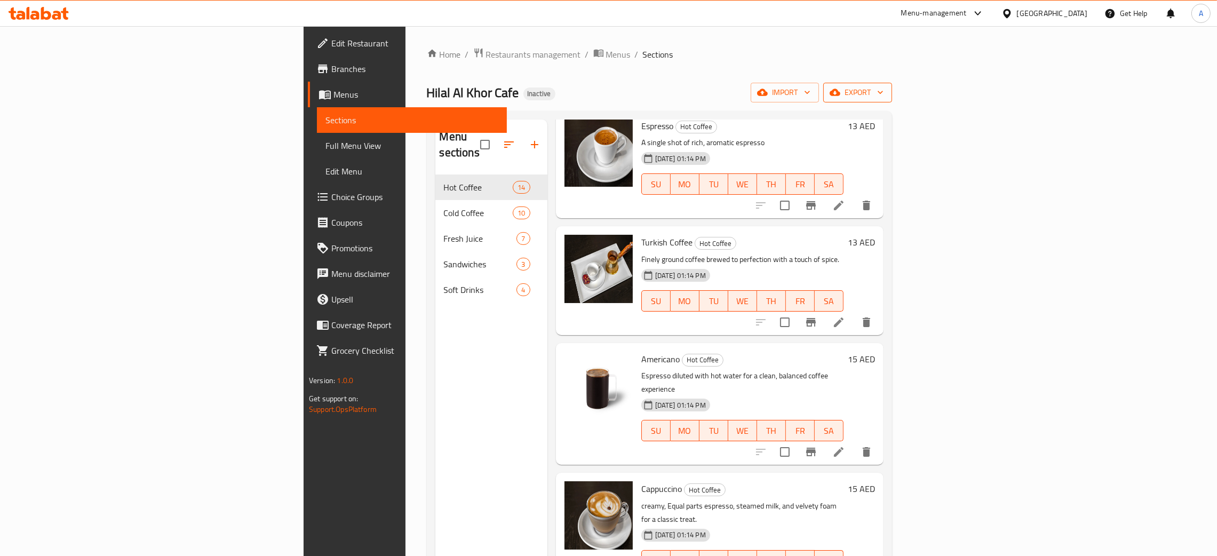
click at [883, 93] on icon "button" at bounding box center [879, 92] width 5 height 3
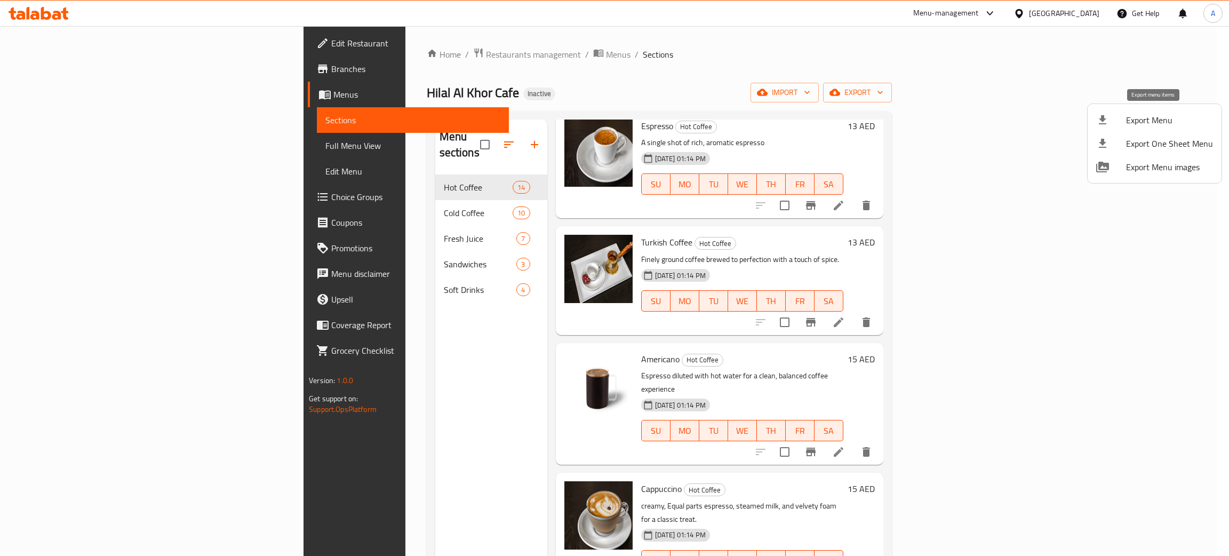
click at [1159, 117] on span "Export Menu" at bounding box center [1169, 120] width 87 height 13
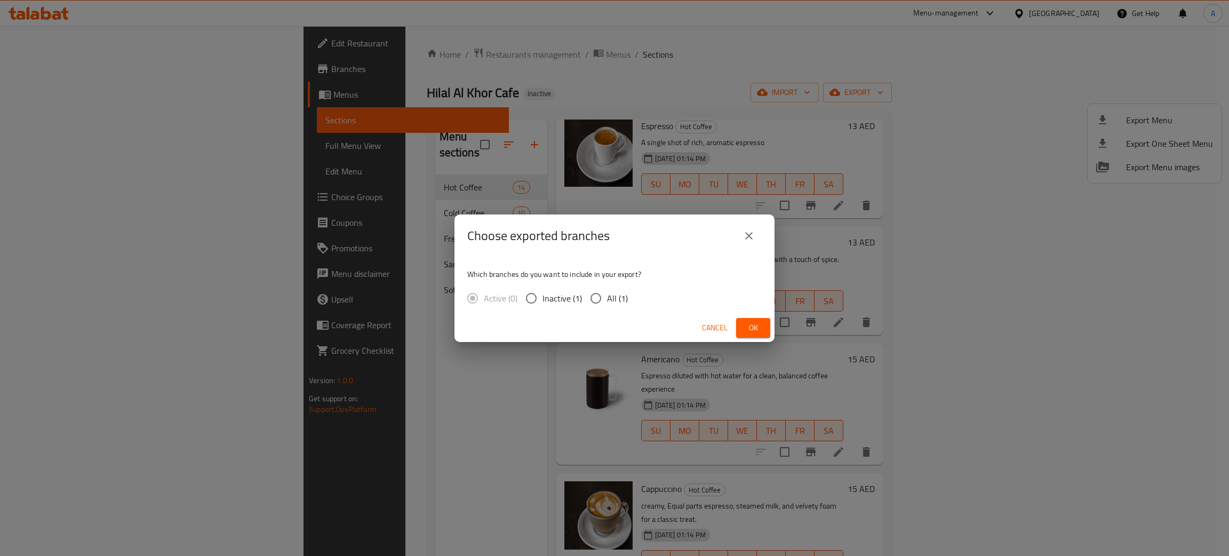
click at [748, 331] on span "Ok" at bounding box center [753, 327] width 17 height 13
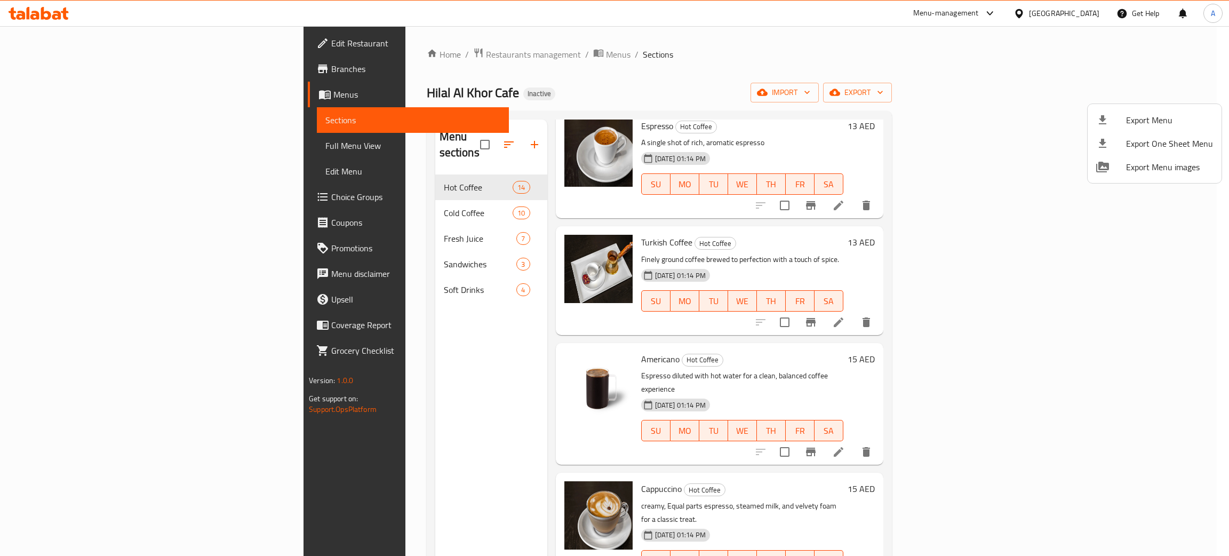
click at [881, 57] on div at bounding box center [614, 278] width 1229 height 556
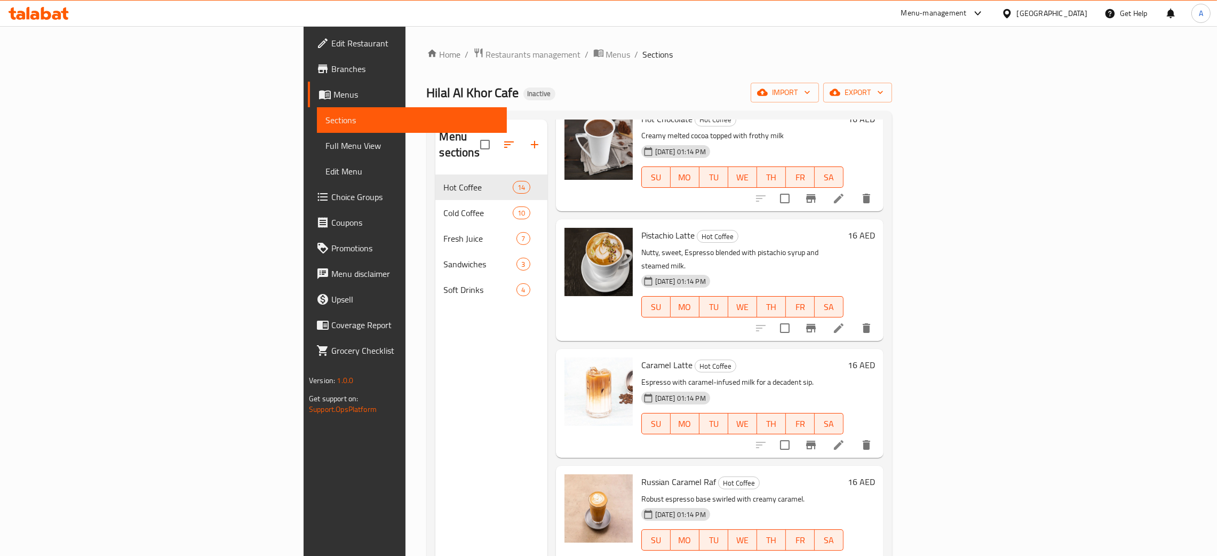
scroll to position [1101, 0]
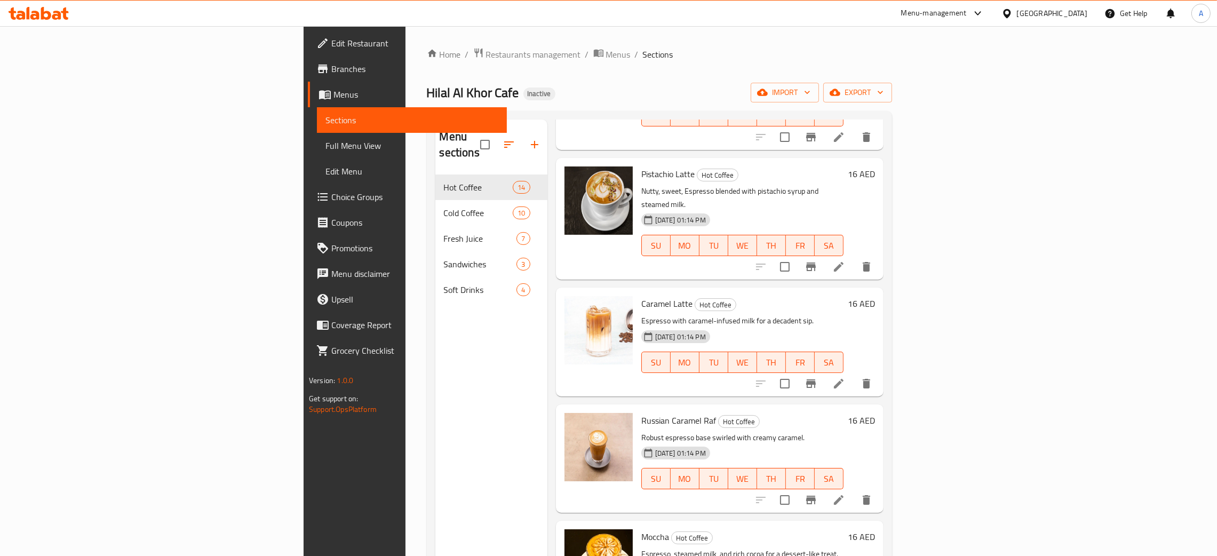
click at [1054, 18] on div "[GEOGRAPHIC_DATA]" at bounding box center [1052, 13] width 70 height 12
click at [946, 108] on div "[GEOGRAPHIC_DATA]" at bounding box center [970, 110] width 87 height 25
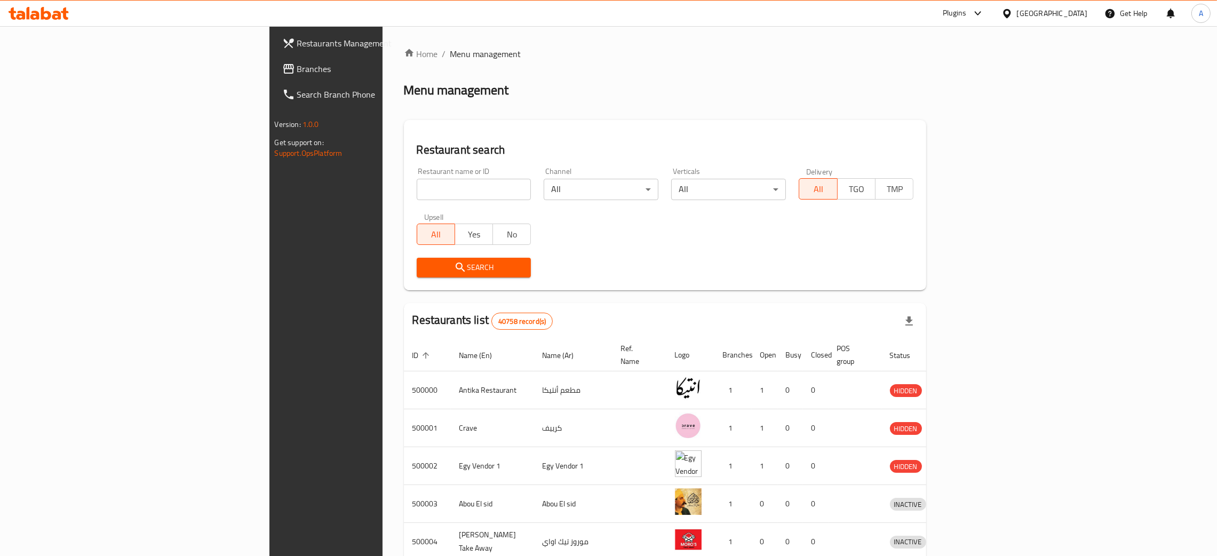
click at [51, 18] on icon at bounding box center [39, 13] width 60 height 13
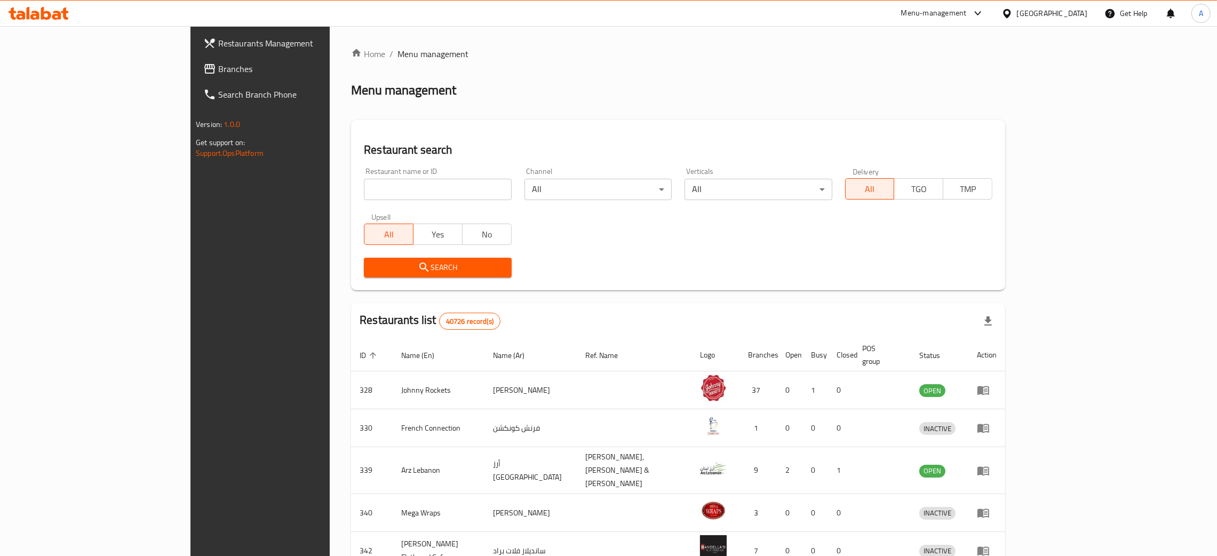
click at [35, 13] on icon at bounding box center [39, 13] width 60 height 13
